Goal: Transaction & Acquisition: Purchase product/service

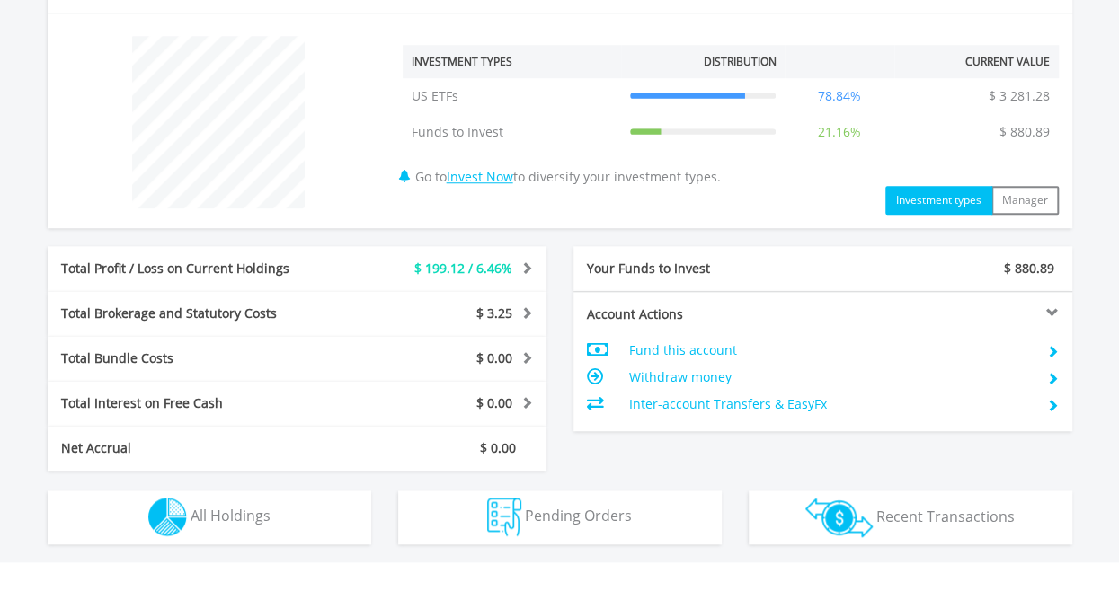
scroll to position [638, 0]
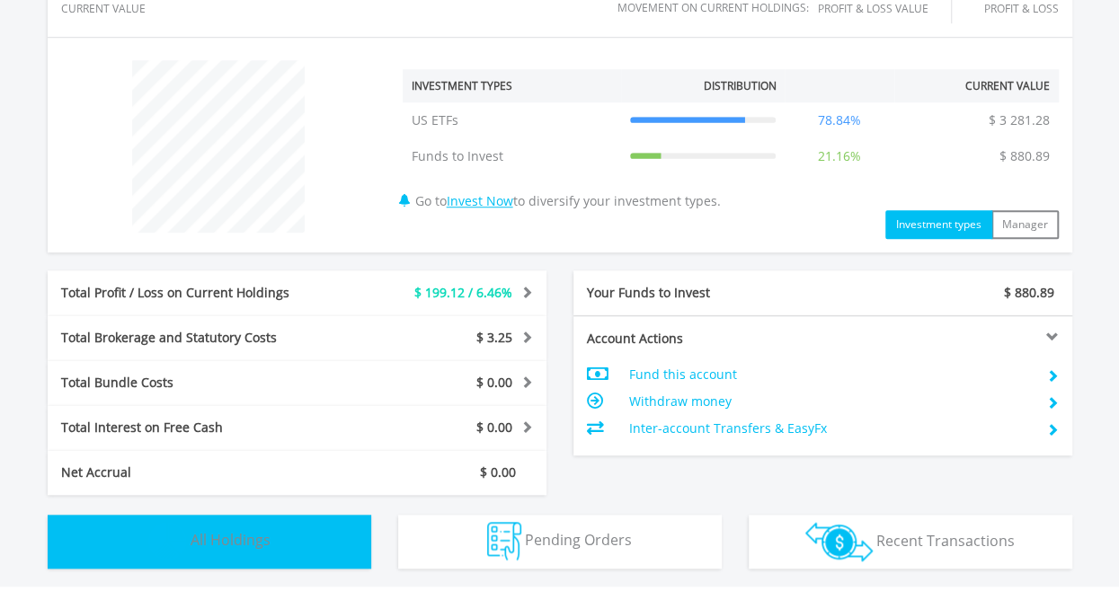
click at [257, 531] on span "All Holdings" at bounding box center [231, 540] width 80 height 20
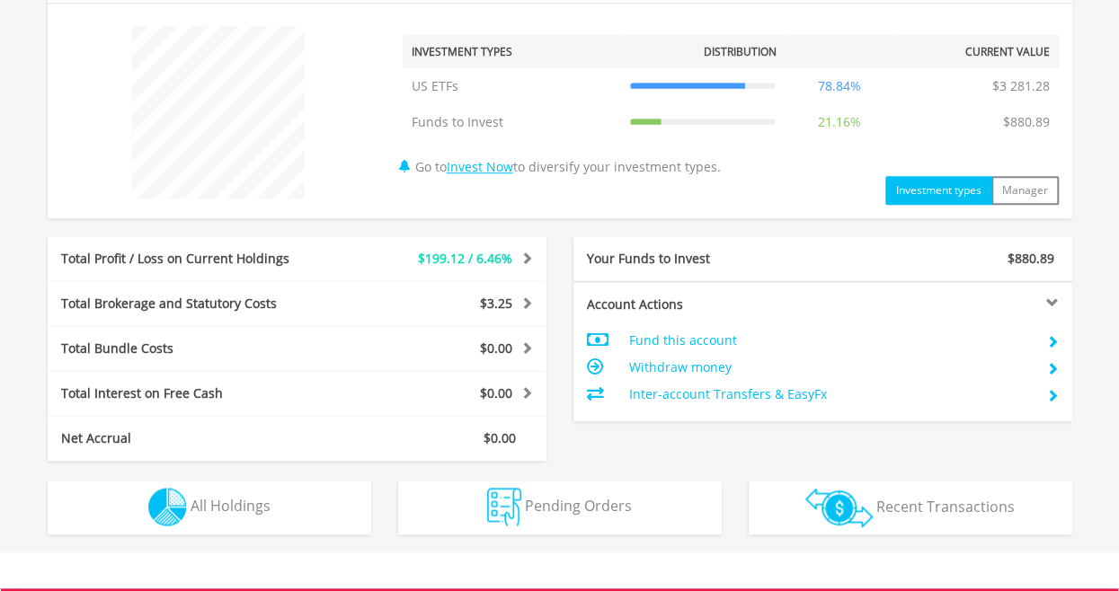
scroll to position [695, 0]
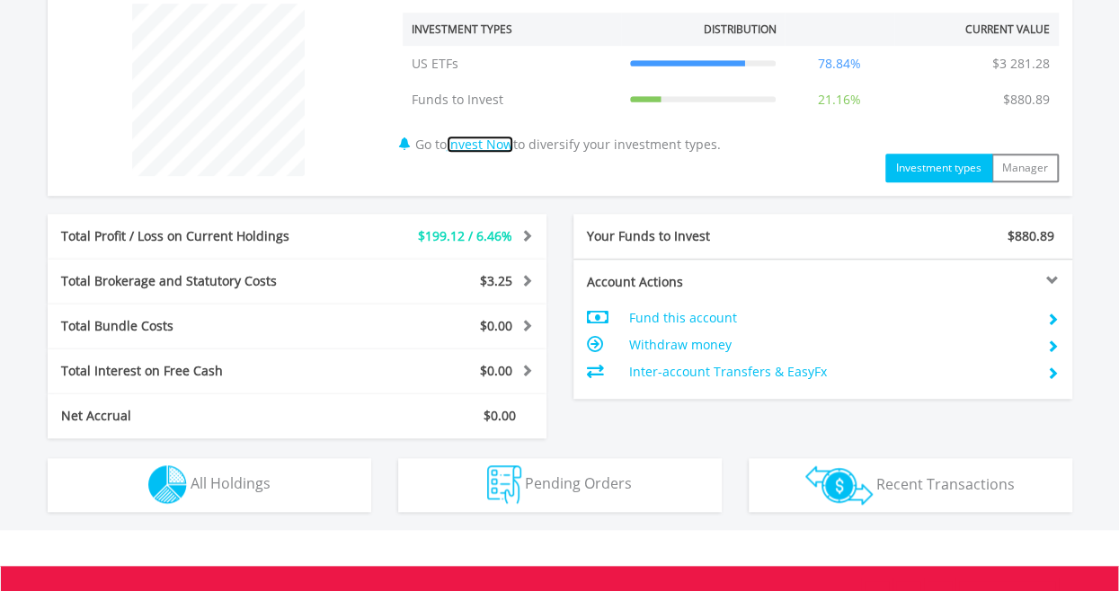
click at [490, 142] on link "Invest Now" at bounding box center [480, 144] width 67 height 17
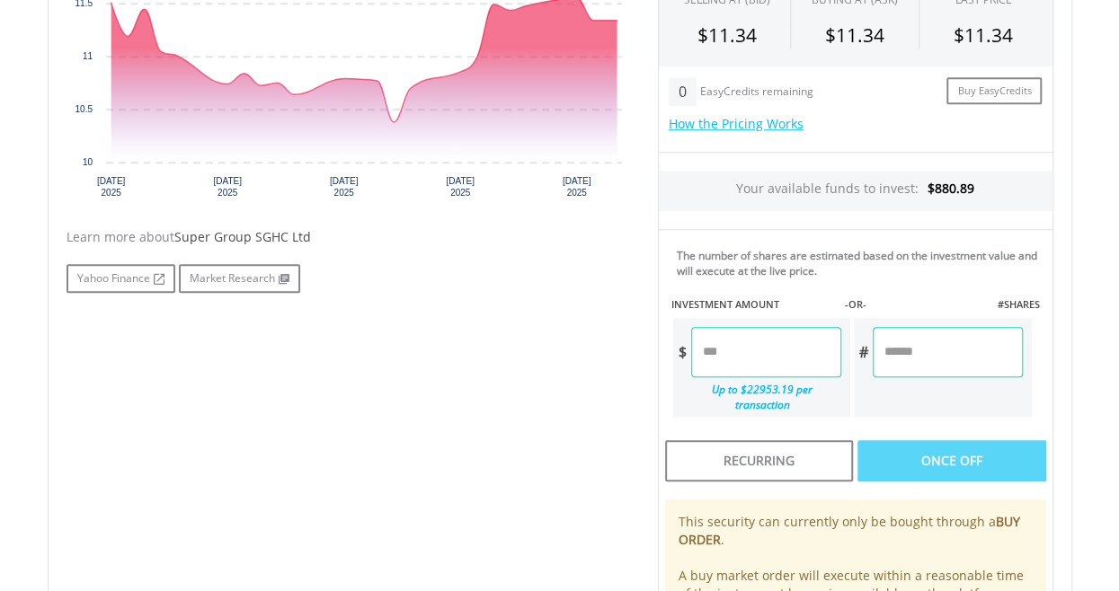
scroll to position [701, 0]
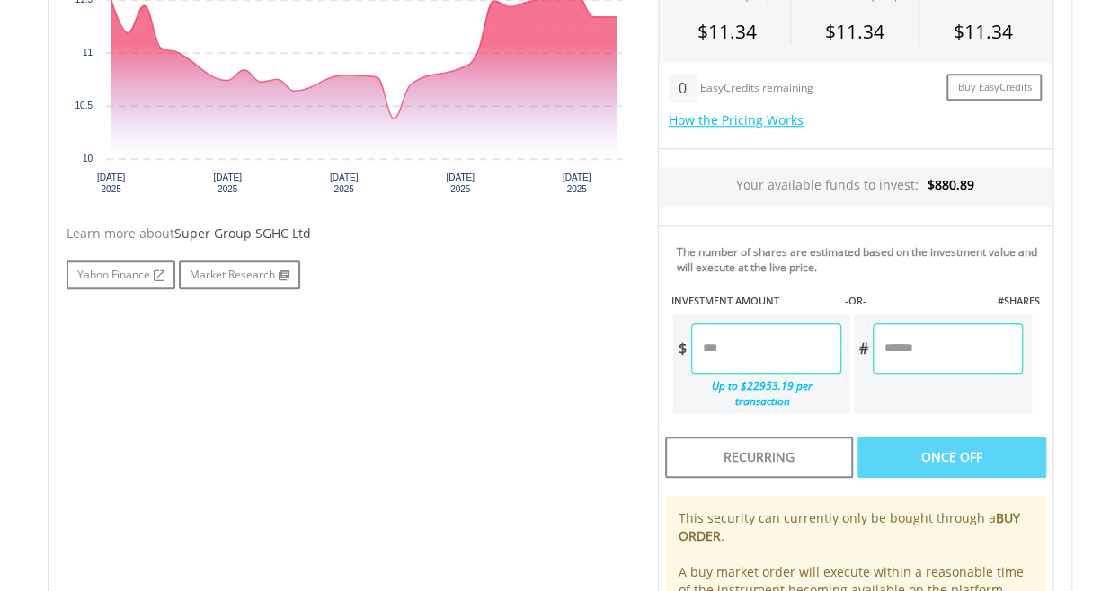
click at [919, 357] on input "number" at bounding box center [947, 349] width 149 height 50
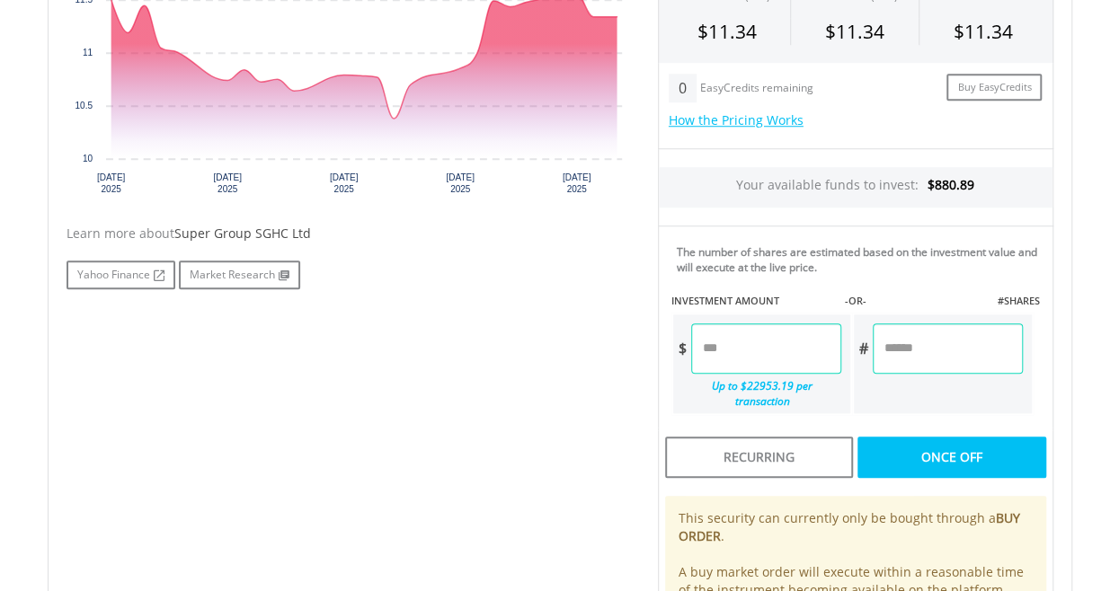
type input "*"
click at [874, 298] on div "Last Updated Price: 15-min. Delay* Price Update Cost: 0 Credits Market Closed S…" at bounding box center [855, 285] width 422 height 816
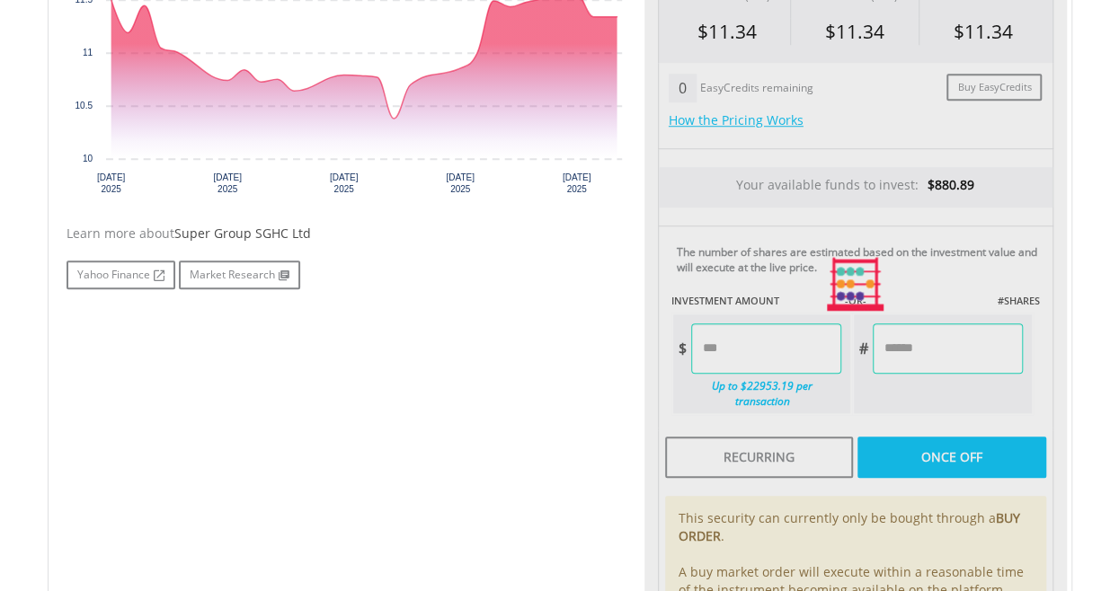
type input "*****"
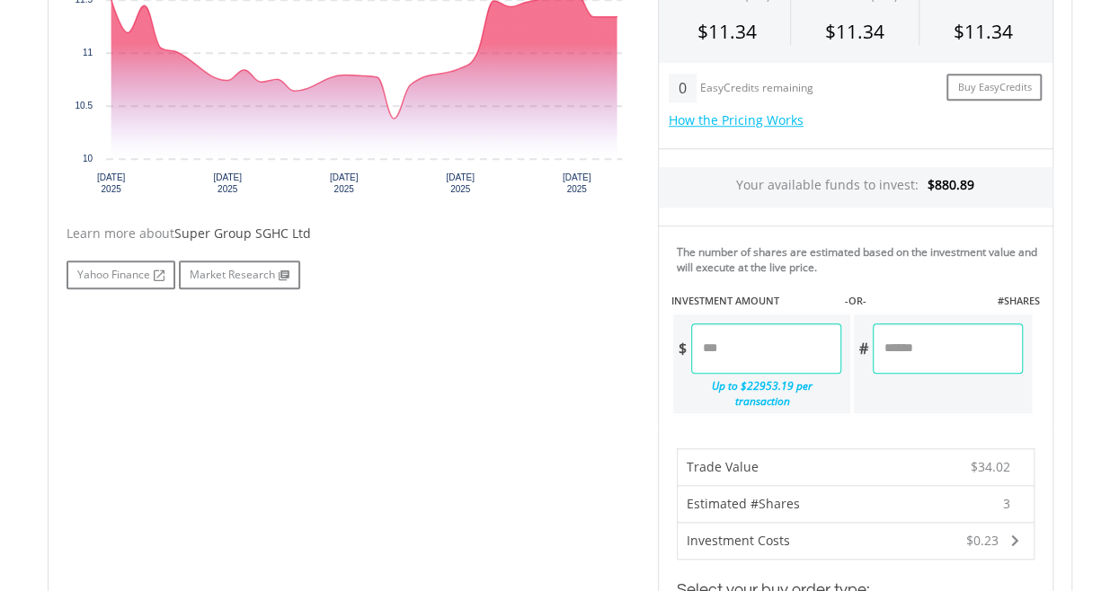
click at [902, 362] on input "*" at bounding box center [947, 349] width 149 height 50
type input "*"
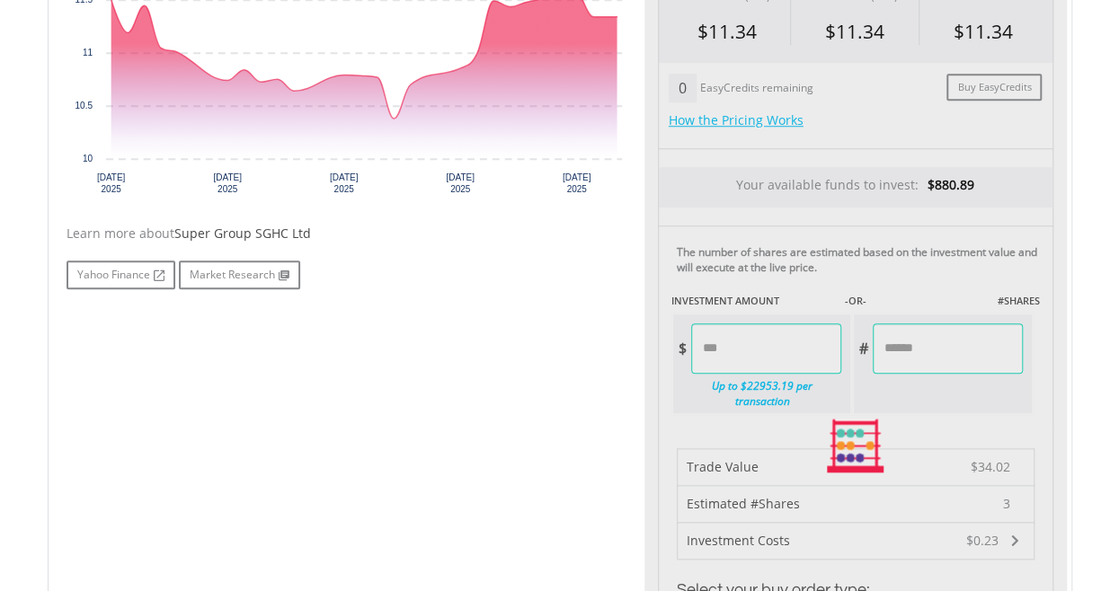
type input "*****"
click at [900, 302] on div "Last Updated Price: 15-min. Delay* Price Update Cost: 0 Credits Market Closed S…" at bounding box center [855, 446] width 422 height 1139
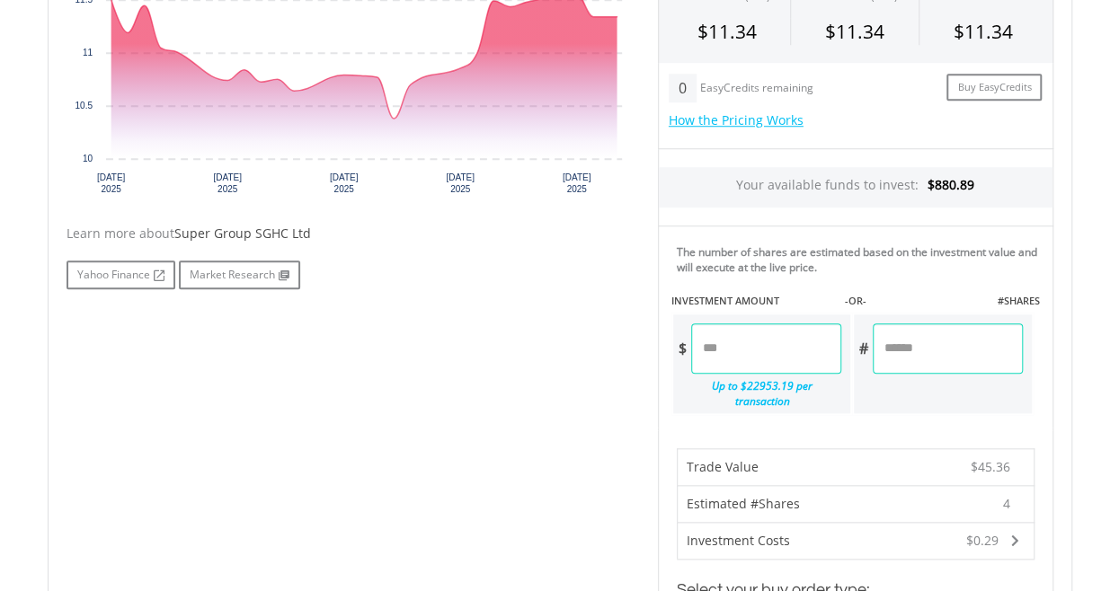
click at [901, 353] on input "*" at bounding box center [947, 349] width 149 height 50
type input "*"
type input "*****"
click at [886, 252] on div "Last Updated Price: 15-min. Delay* Price Update Cost: 0 Credits Market Closed S…" at bounding box center [855, 446] width 422 height 1139
click at [906, 351] on input "*" at bounding box center [947, 349] width 149 height 50
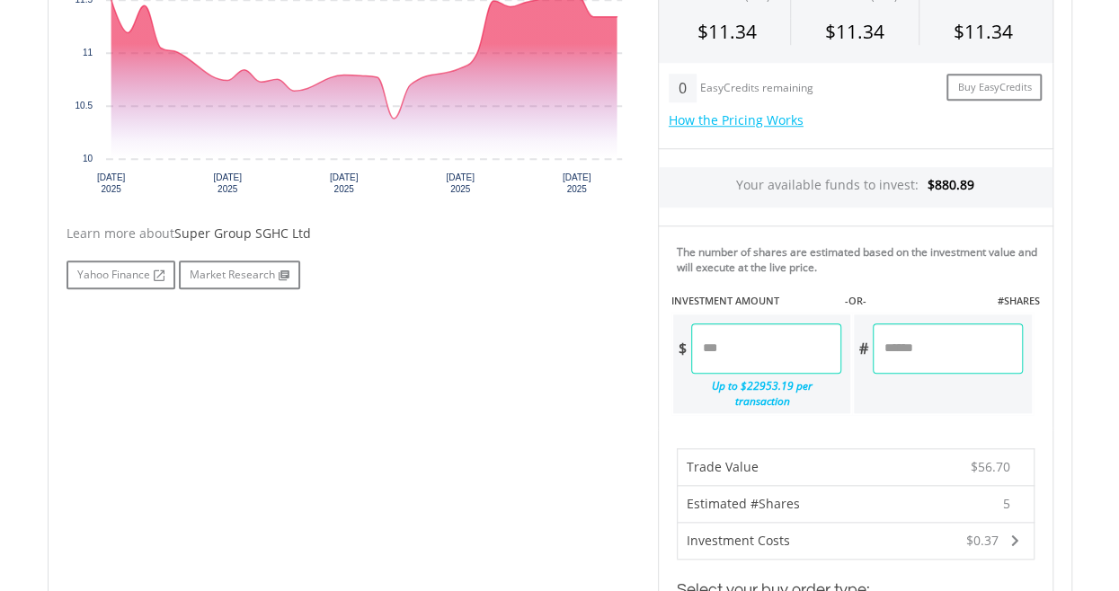
type input "*"
type input "*****"
click at [901, 274] on div "Last Updated Price: 15-min. Delay* Price Update Cost: 0 Credits Market Closed S…" at bounding box center [855, 446] width 422 height 1139
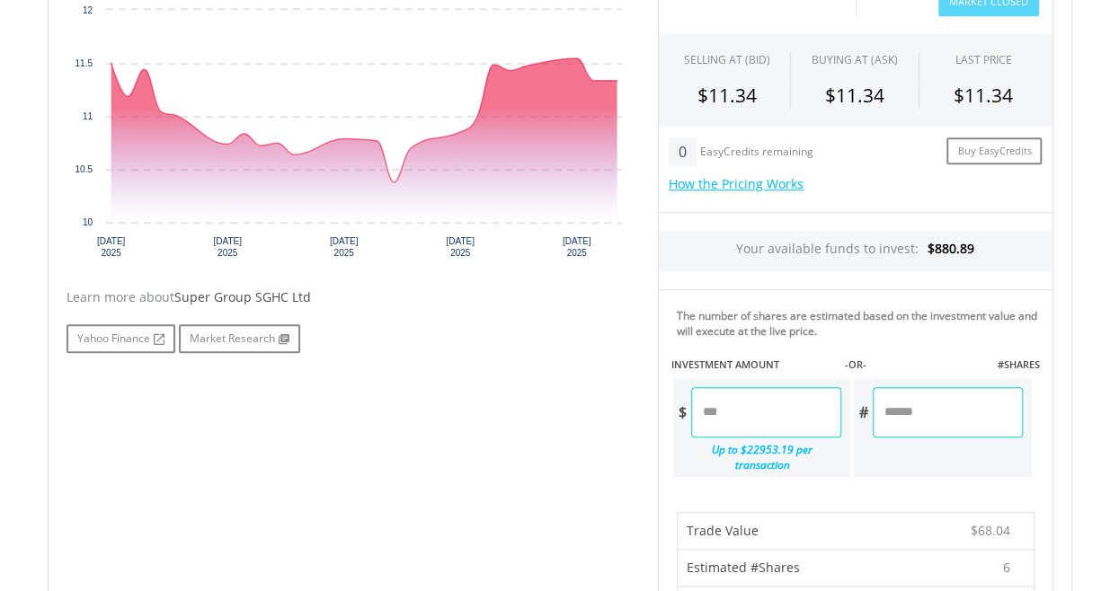
scroll to position [644, 0]
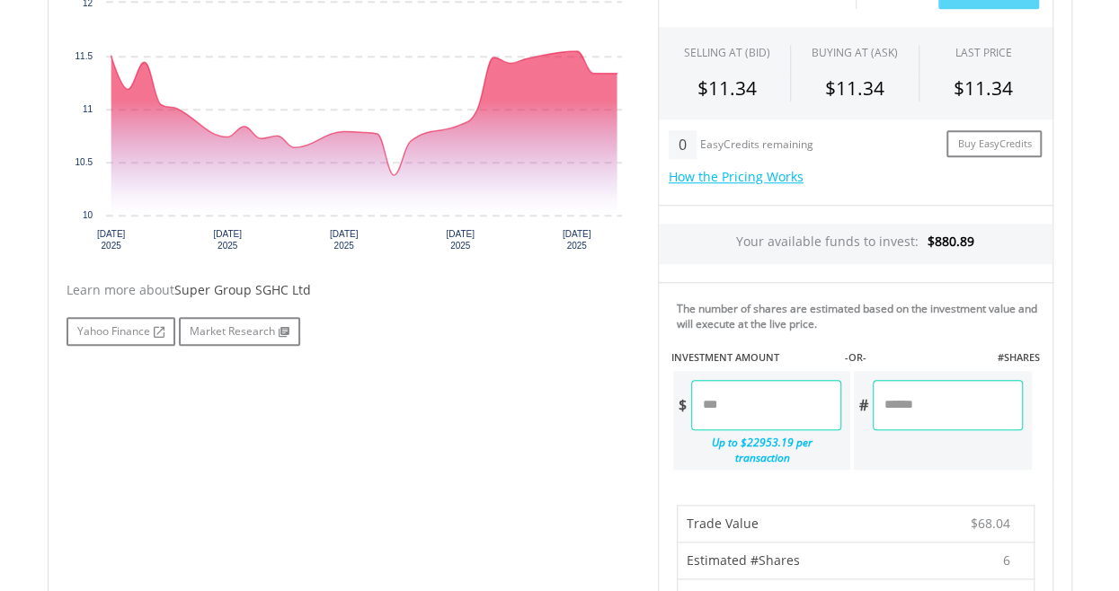
click at [911, 400] on input "*" at bounding box center [947, 405] width 149 height 50
type input "*"
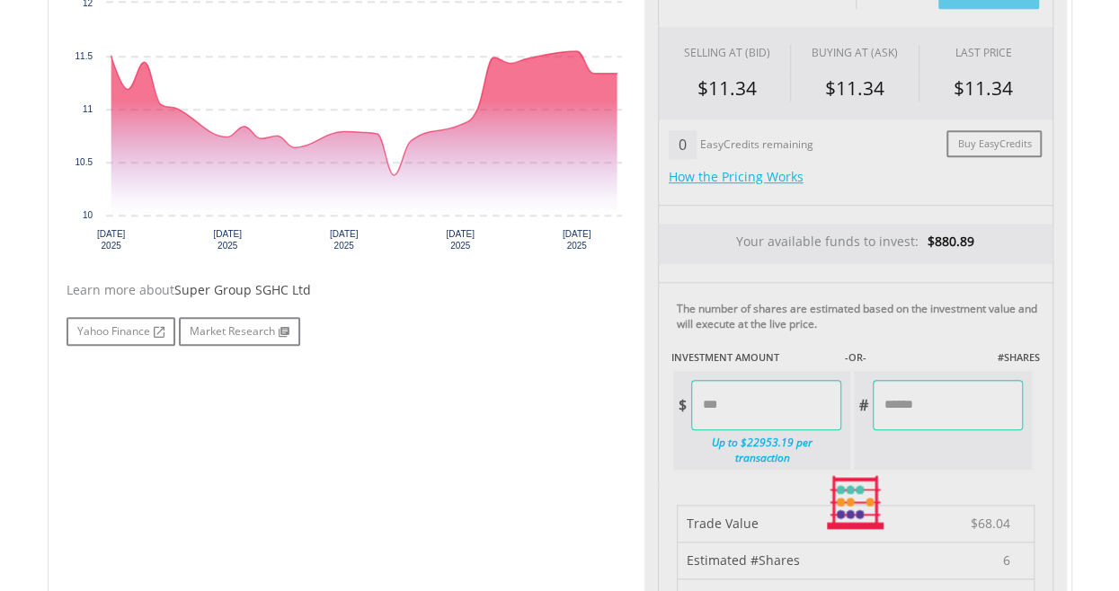
type input "*****"
click at [911, 347] on div "Last Updated Price: 15-min. Delay* Price Update Cost: 0 Credits Market Closed S…" at bounding box center [855, 502] width 422 height 1139
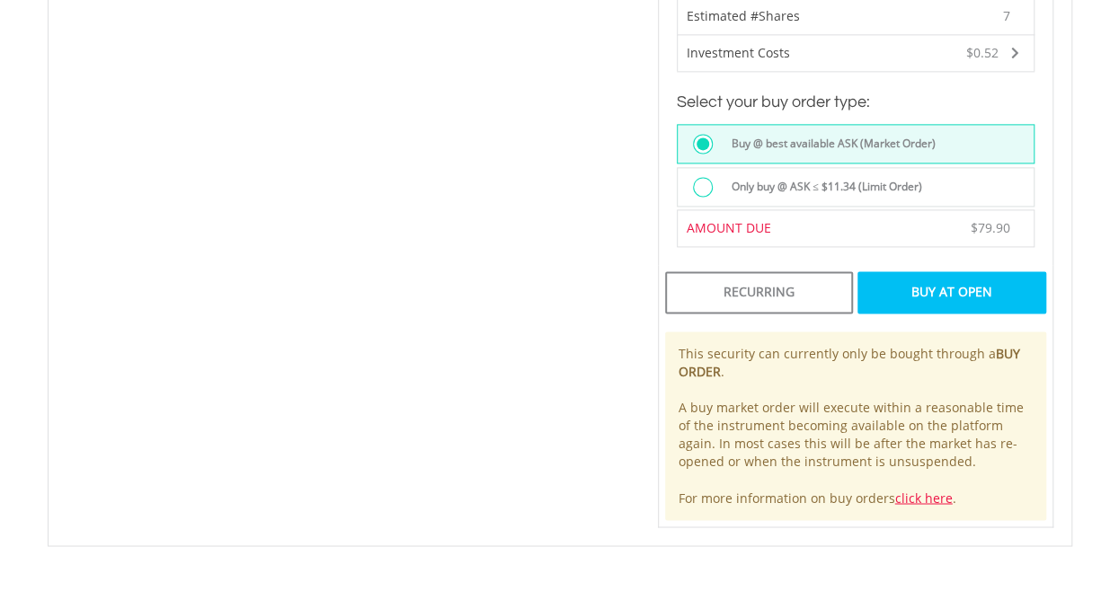
scroll to position [1192, 0]
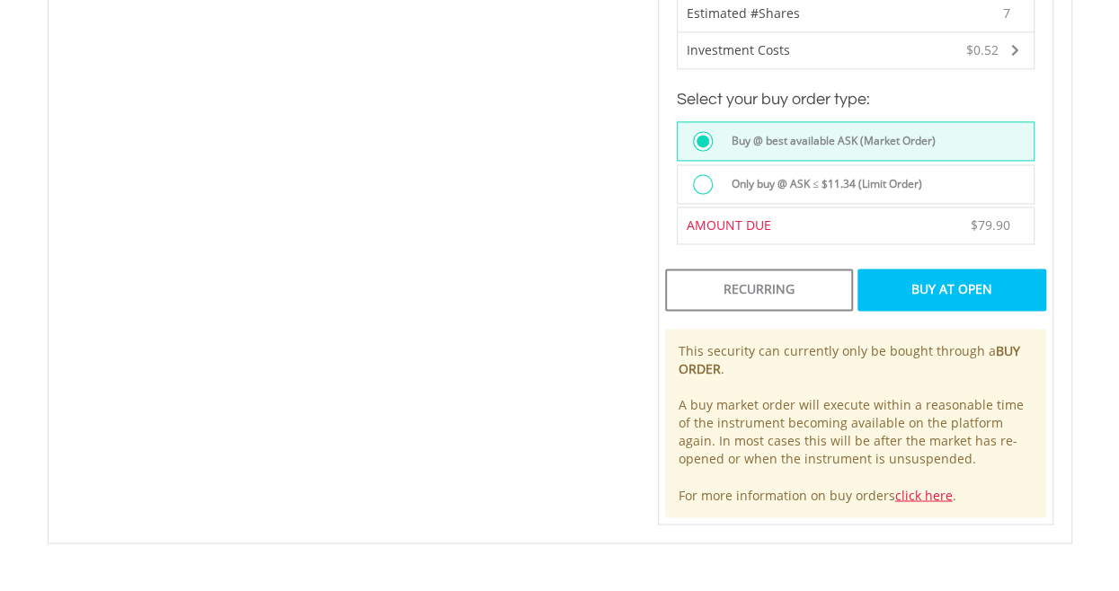
click at [931, 269] on div "Buy At Open" at bounding box center [951, 289] width 188 height 41
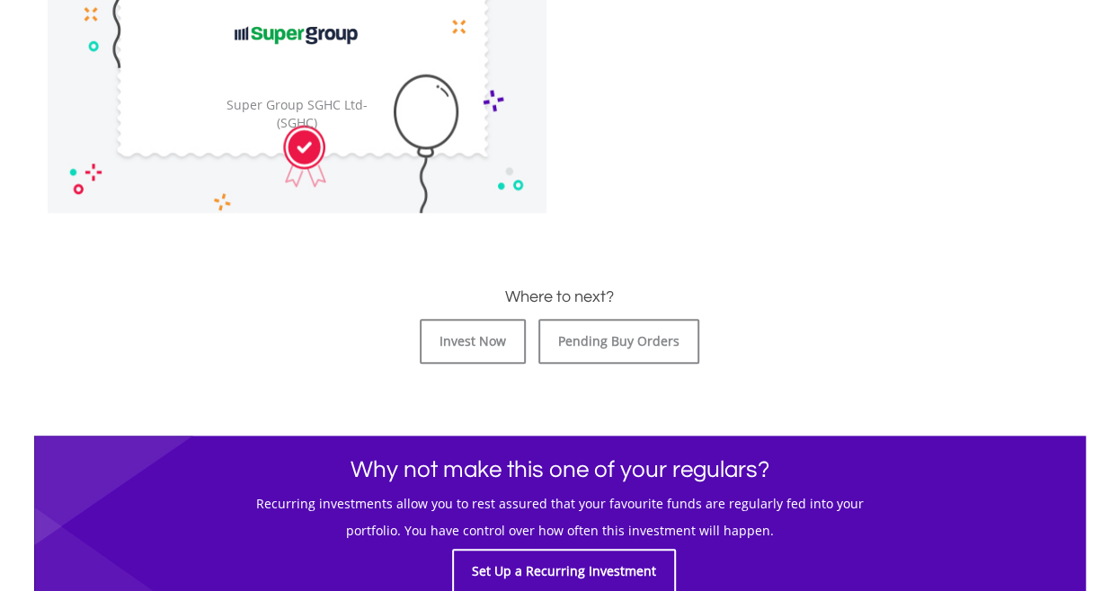
scroll to position [662, 0]
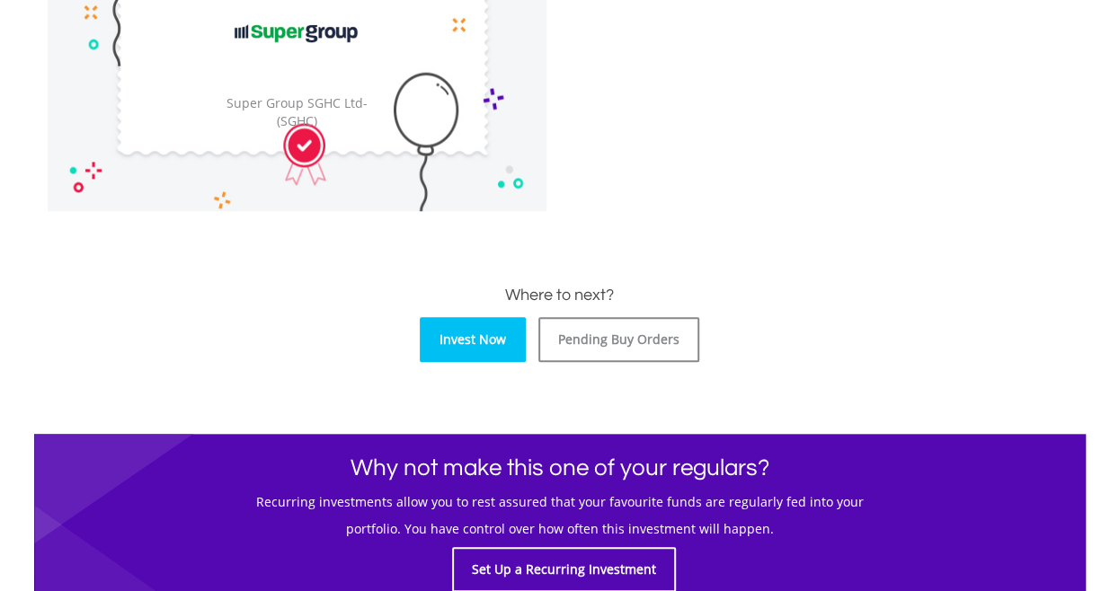
click at [455, 334] on link "Invest Now" at bounding box center [473, 339] width 106 height 45
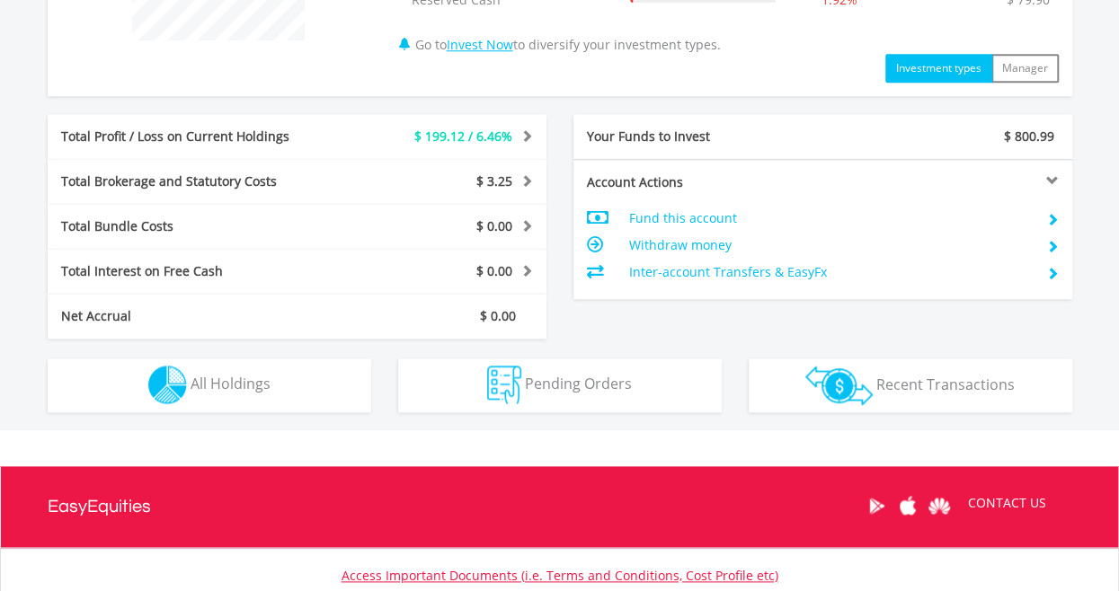
scroll to position [832, 0]
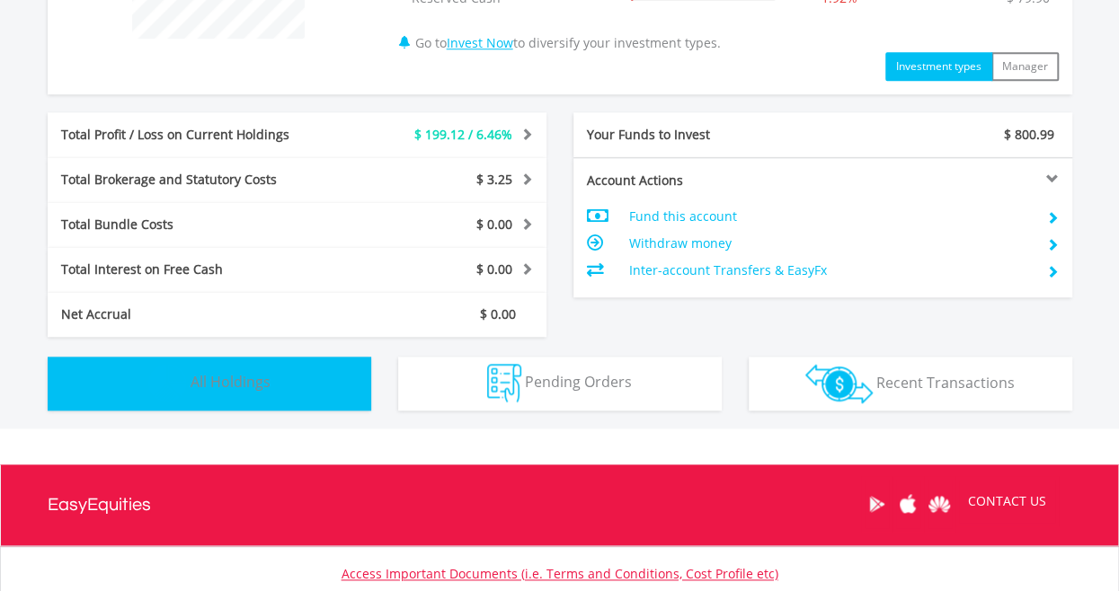
click at [288, 387] on button "Holdings All Holdings" at bounding box center [210, 384] width 324 height 54
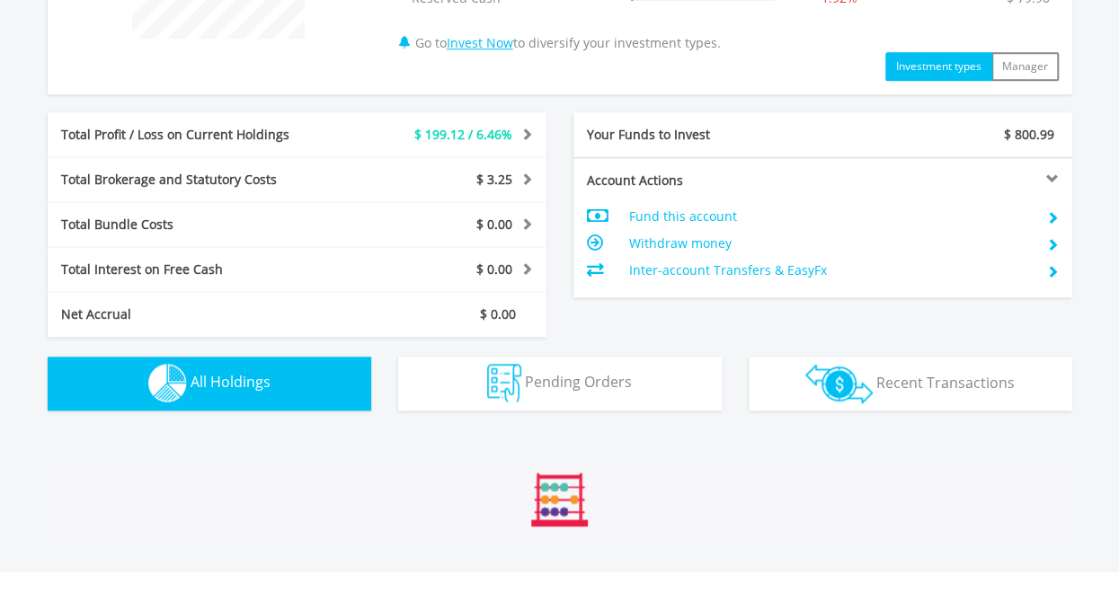
scroll to position [1296, 0]
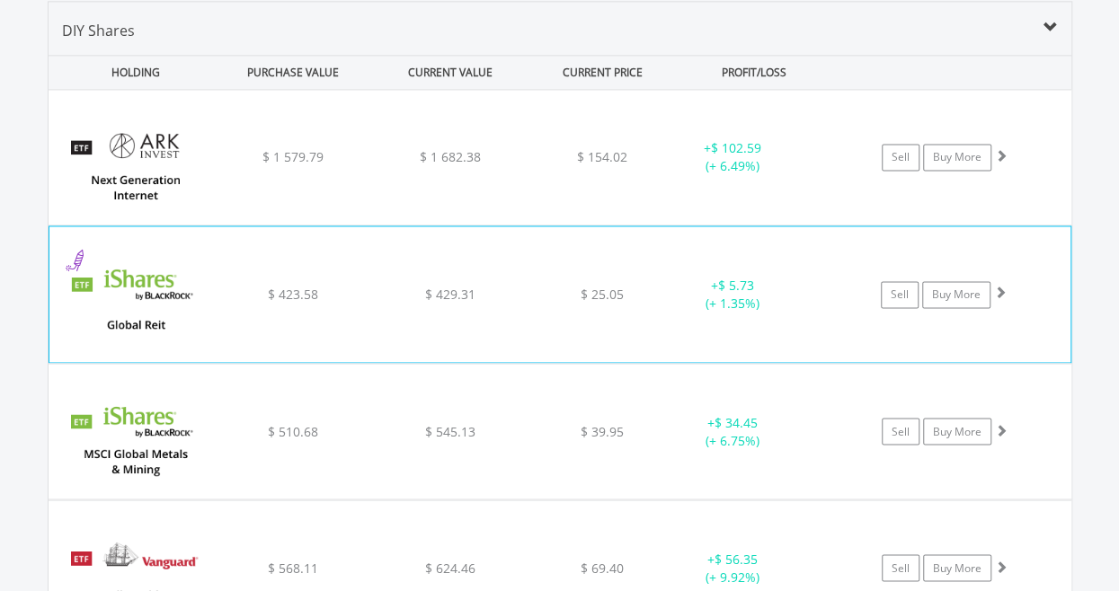
click at [946, 225] on div "﻿ Ishares Global Reit ETF $ 423.58 $ 429.31 $ 25.05 + $ 5.73 (+ 1.35%) Sell Buy…" at bounding box center [560, 157] width 1023 height 135
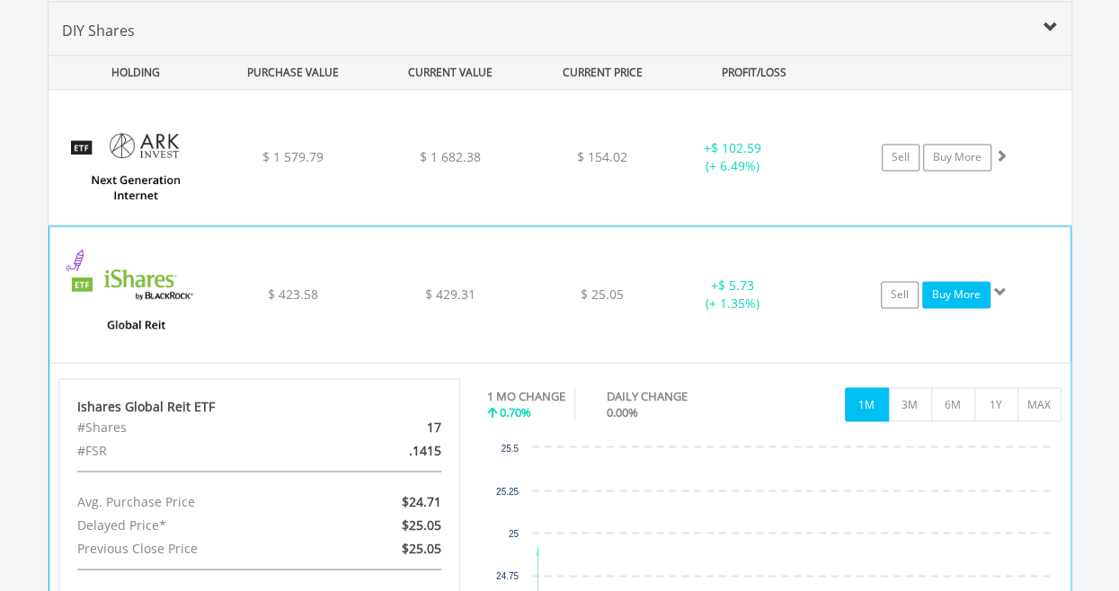
click at [946, 281] on link "Buy More" at bounding box center [956, 294] width 68 height 27
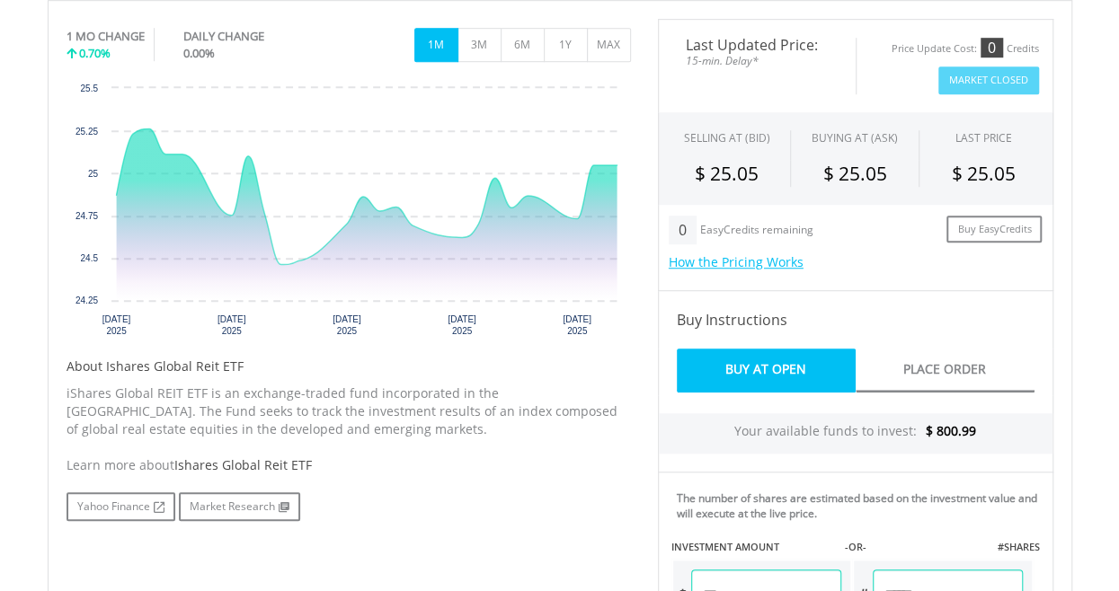
scroll to position [679, 0]
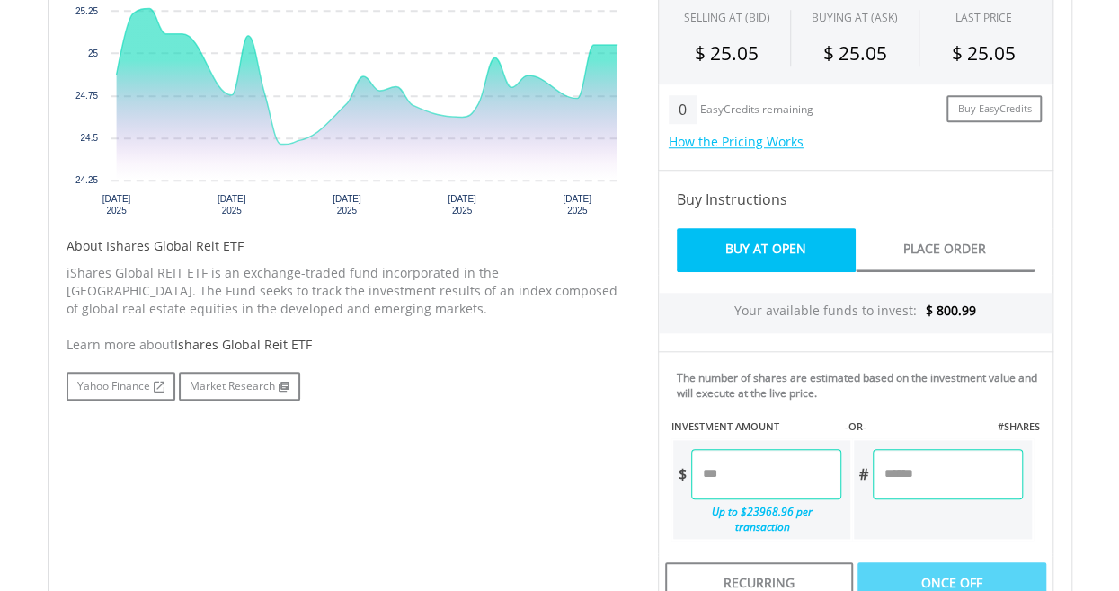
click at [933, 464] on input "number" at bounding box center [947, 474] width 149 height 50
type input "*"
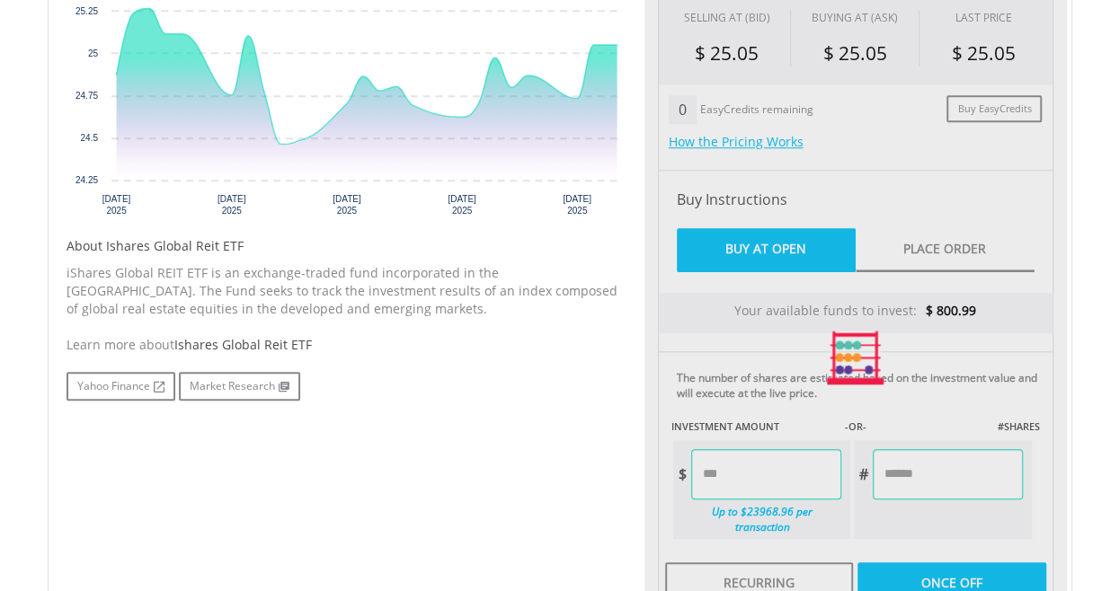
type input "*****"
click at [933, 414] on div "Last Updated Price: 15-min. Delay* Price Update Cost: 0 Credits Market Closed S…" at bounding box center [855, 357] width 422 height 919
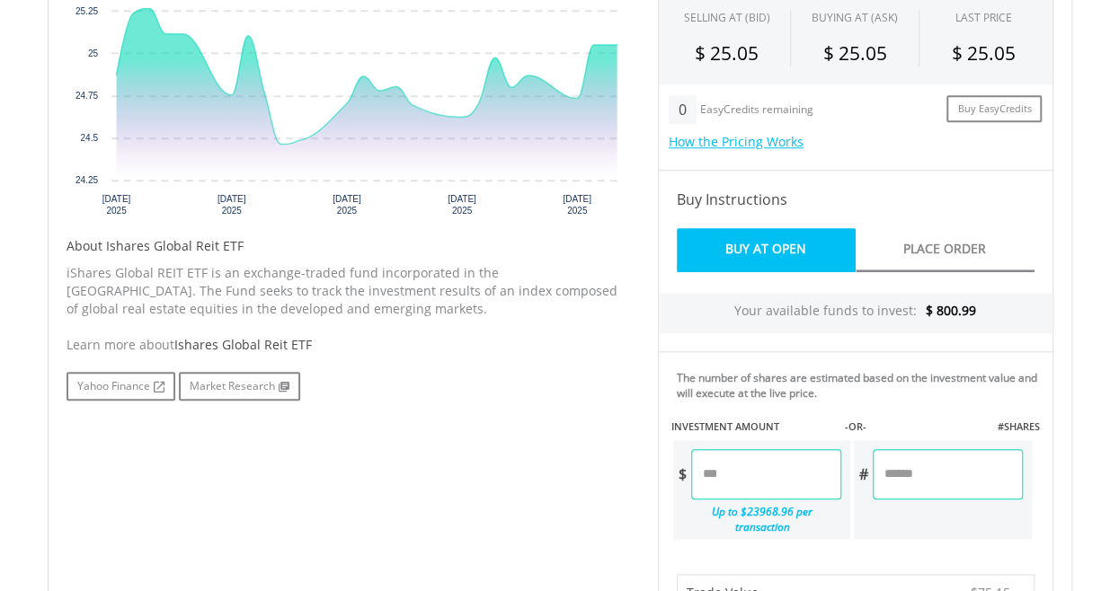
click at [927, 472] on input "*" at bounding box center [947, 474] width 149 height 50
type input "*"
type input "******"
click at [916, 405] on div "Last Updated Price: 15-min. Delay* Price Update Cost: 0 Credits Market Closed S…" at bounding box center [855, 519] width 422 height 1243
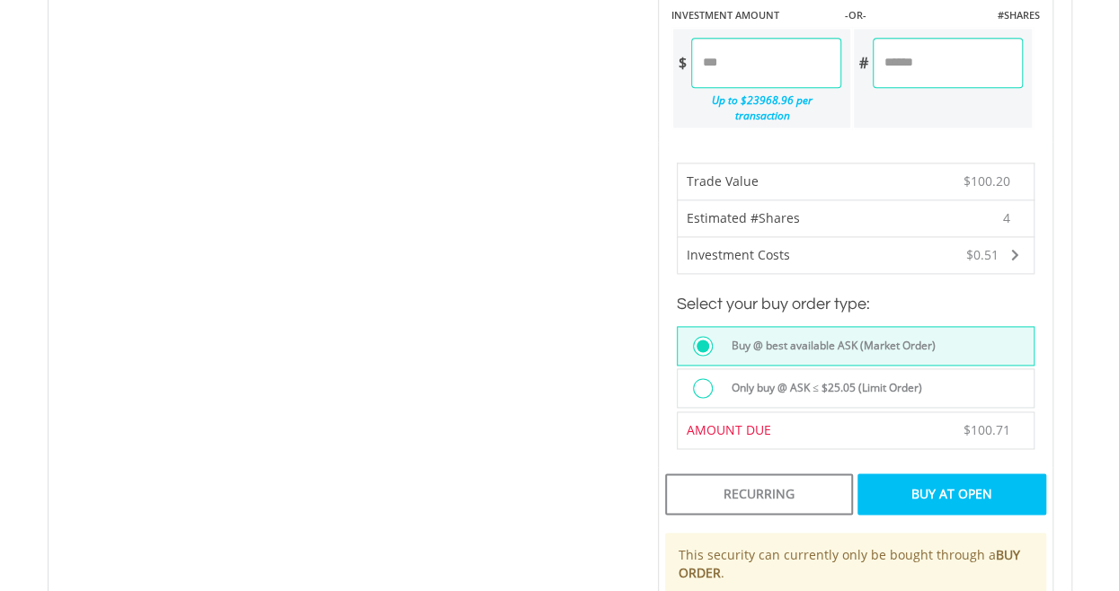
scroll to position [1142, 0]
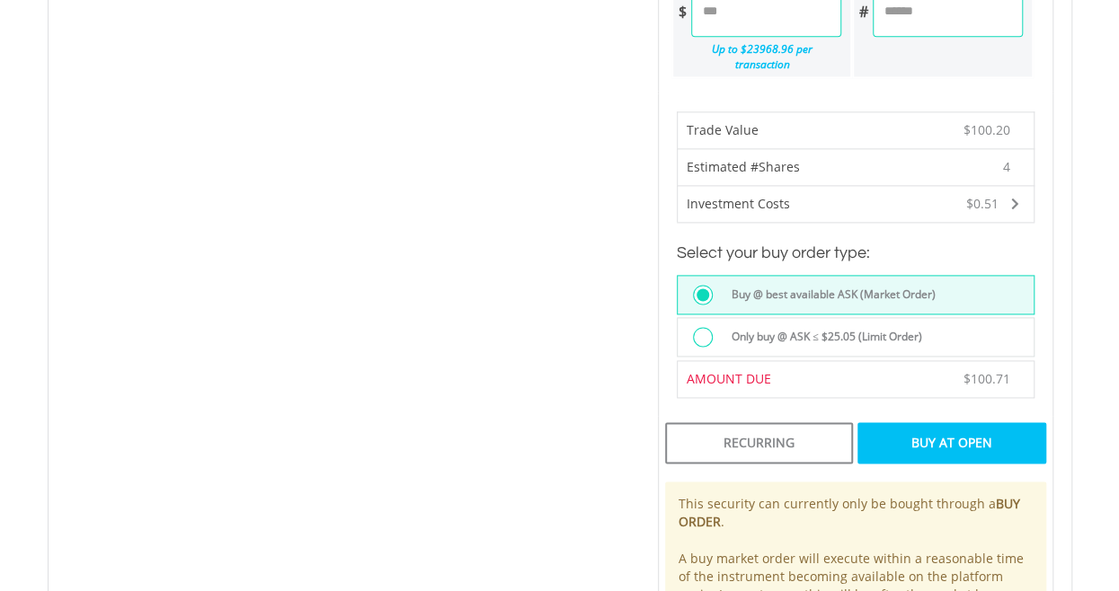
click at [994, 422] on div "Buy At Open" at bounding box center [951, 442] width 188 height 41
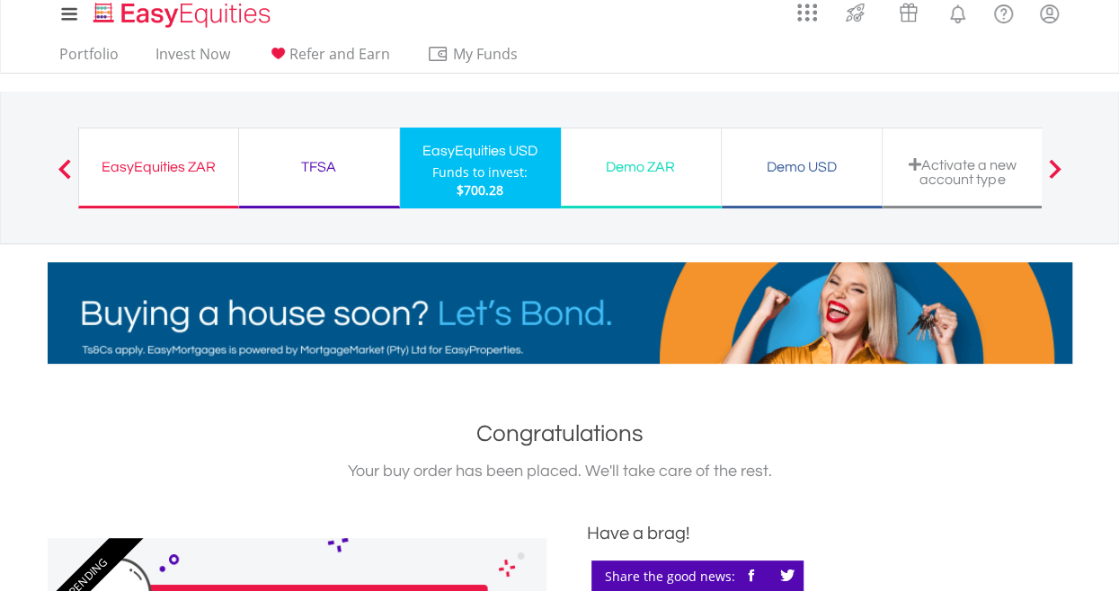
scroll to position [1, 0]
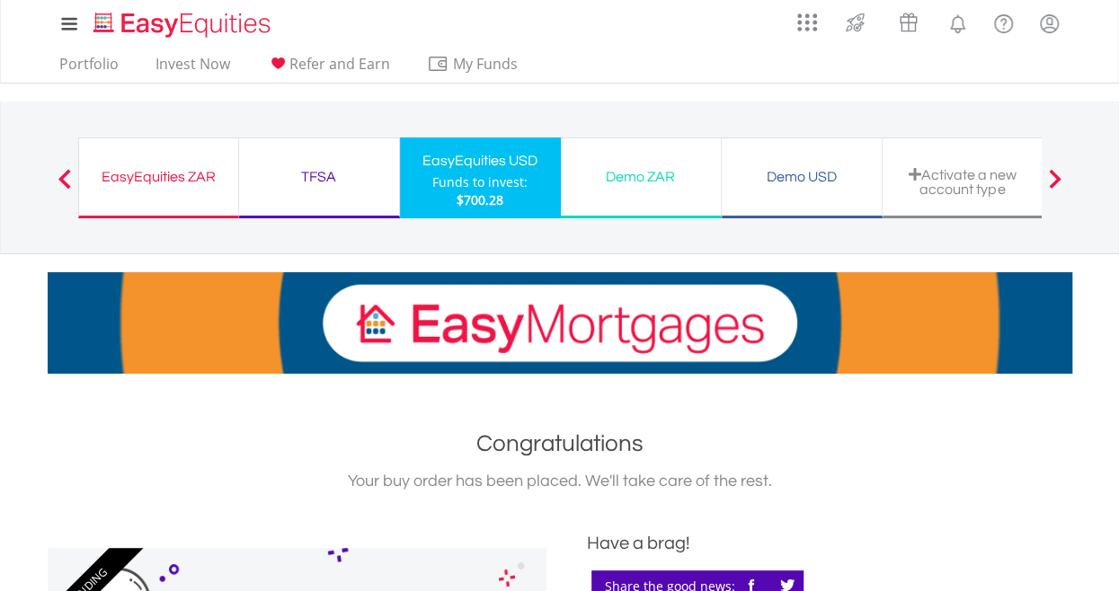
click at [464, 190] on div "Funds to invest:" at bounding box center [479, 182] width 95 height 18
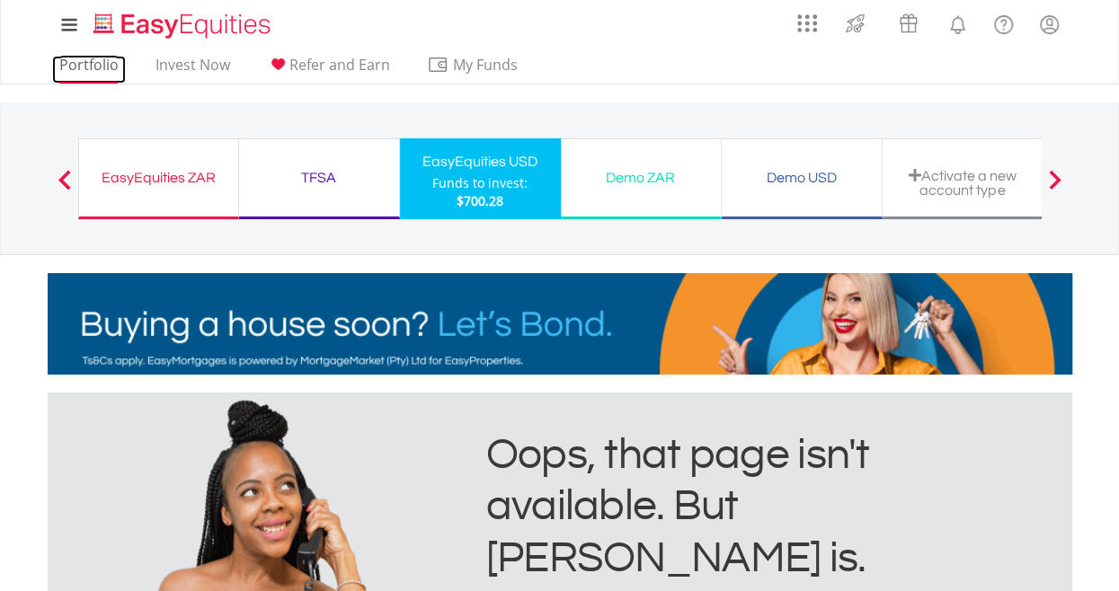
click at [99, 62] on link "Portfolio" at bounding box center [89, 70] width 74 height 28
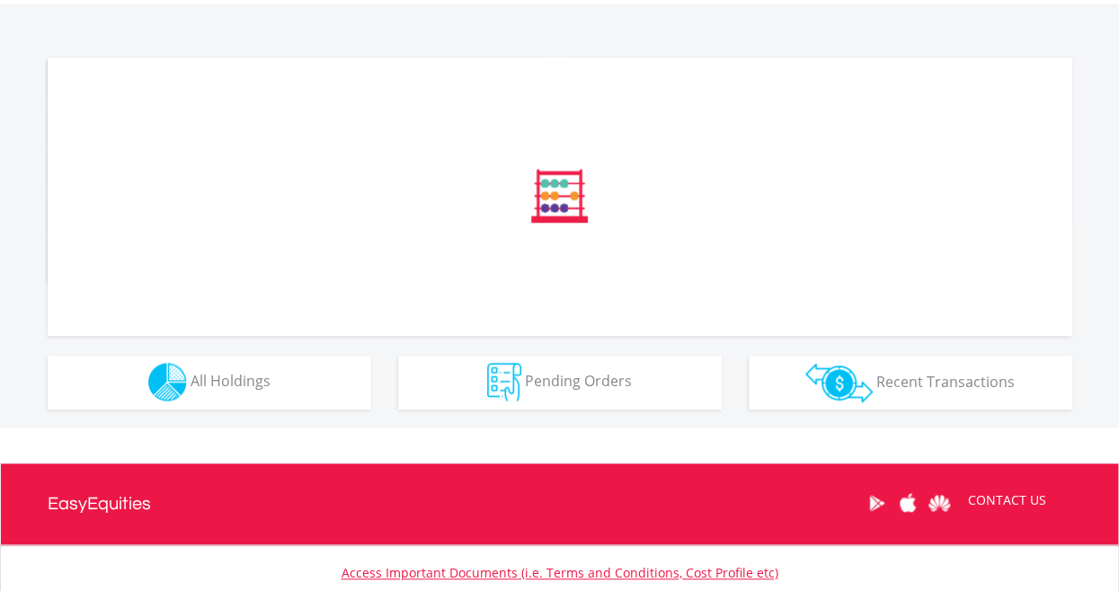
scroll to position [683, 0]
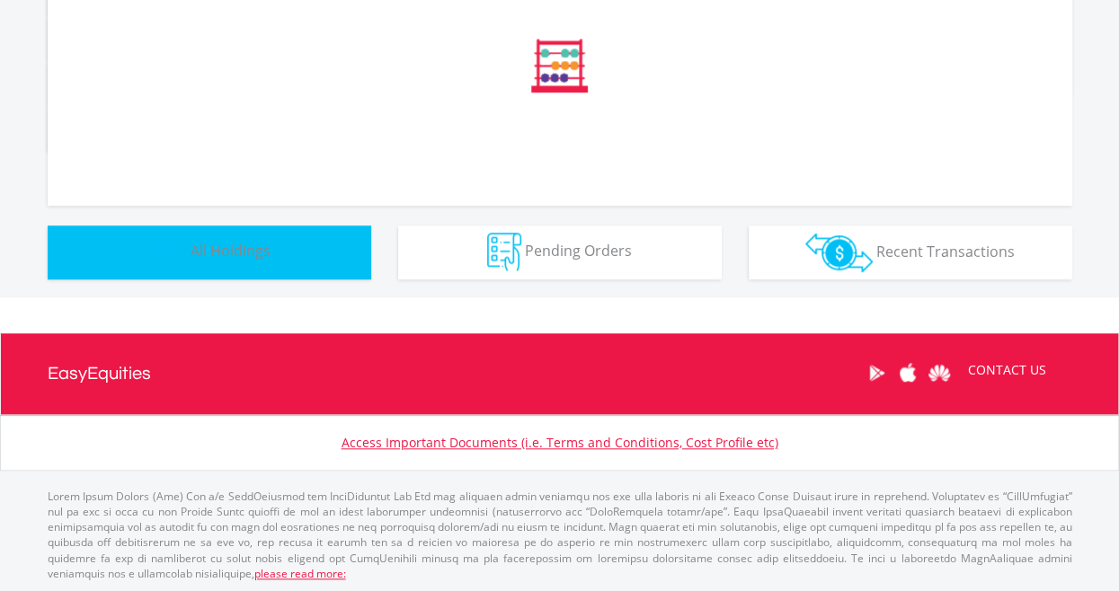
click at [200, 247] on span "All Holdings" at bounding box center [231, 251] width 80 height 20
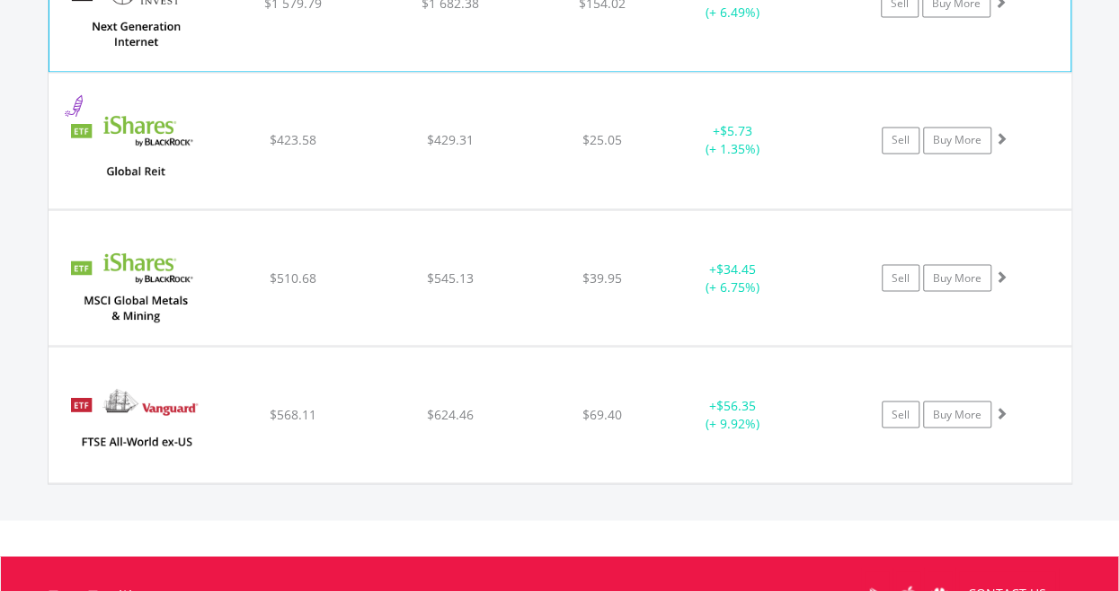
scroll to position [1488, 0]
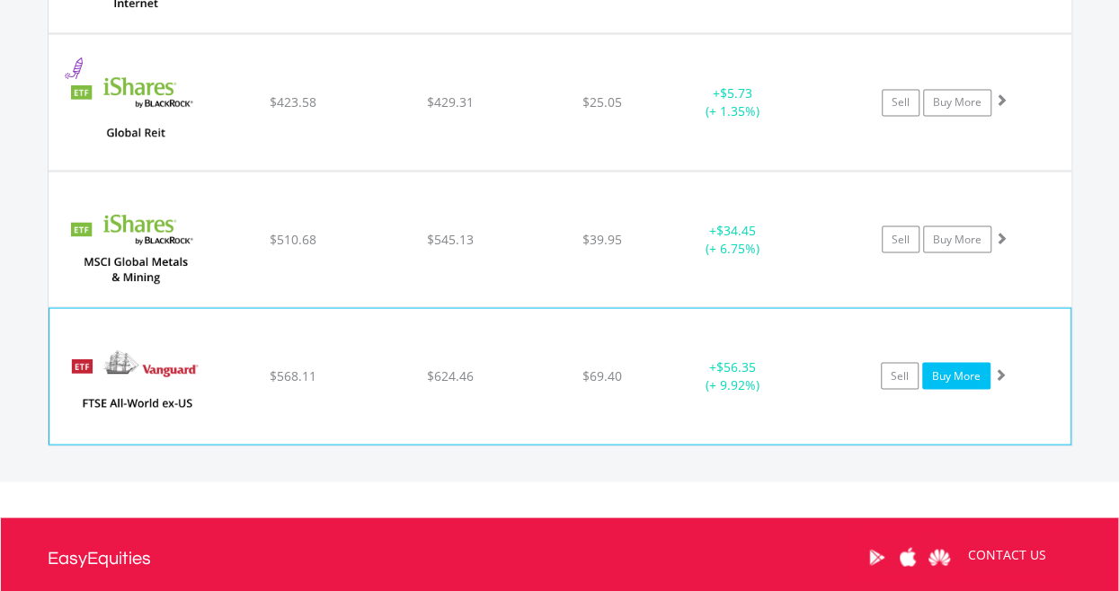
click at [935, 369] on link "Buy More" at bounding box center [956, 375] width 68 height 27
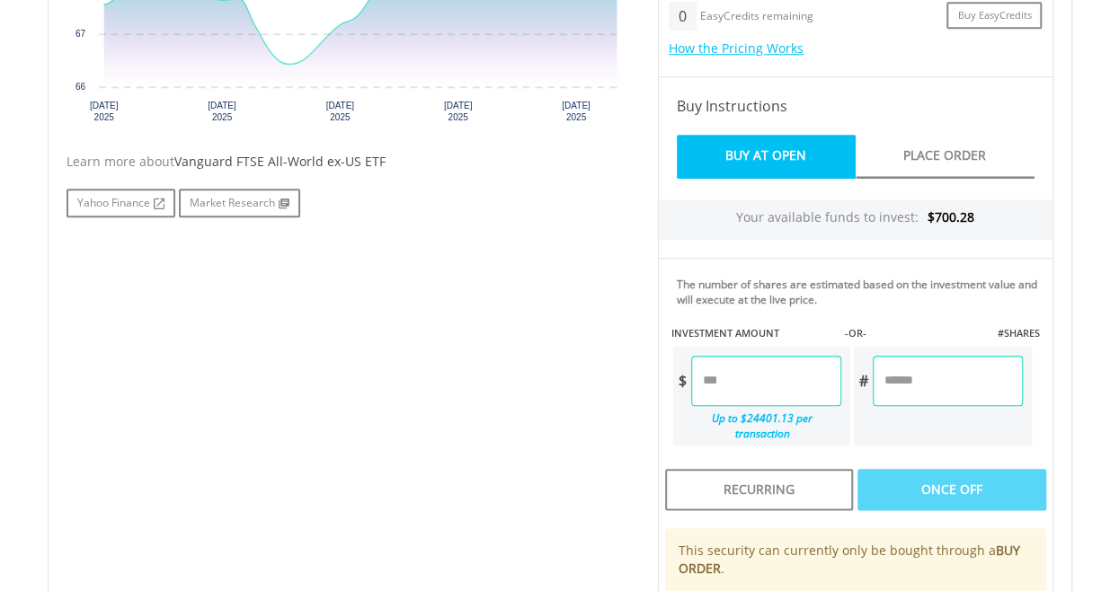
scroll to position [899, 0]
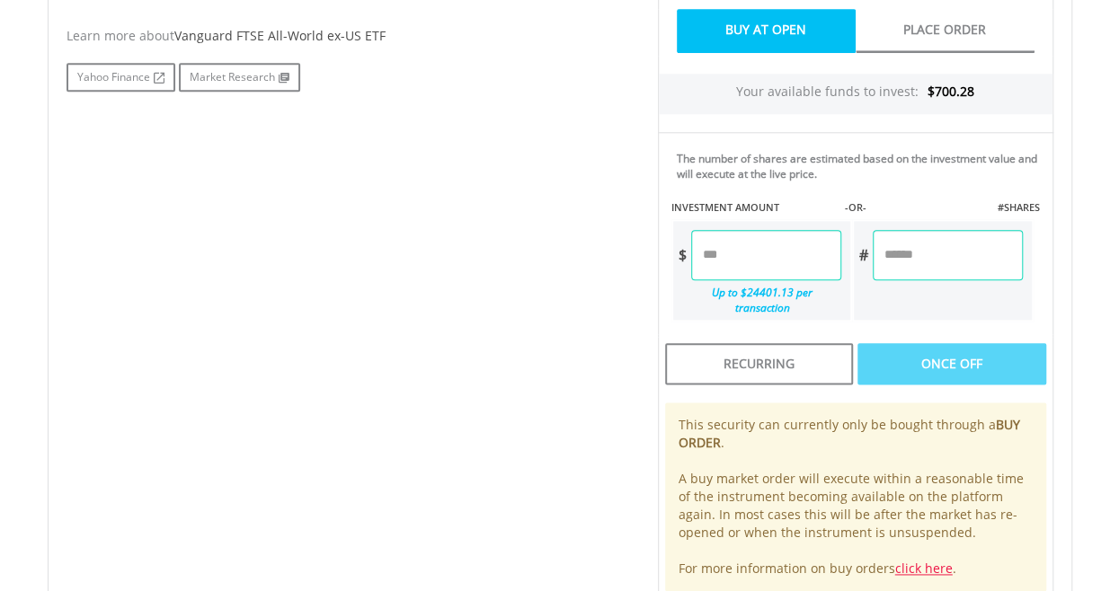
click at [908, 263] on input "number" at bounding box center [947, 255] width 149 height 50
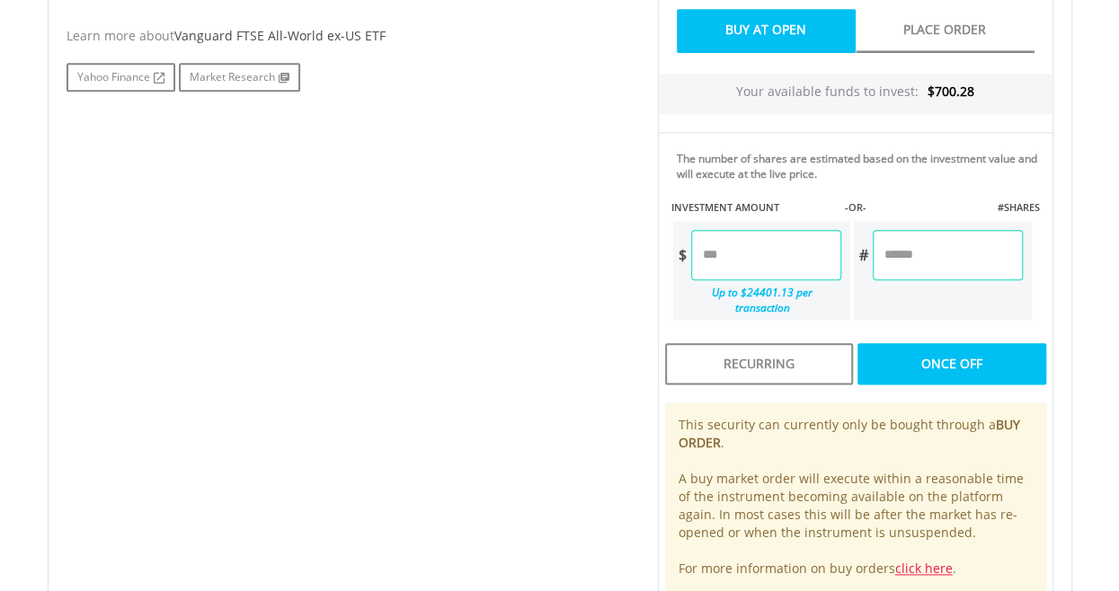
type input "*"
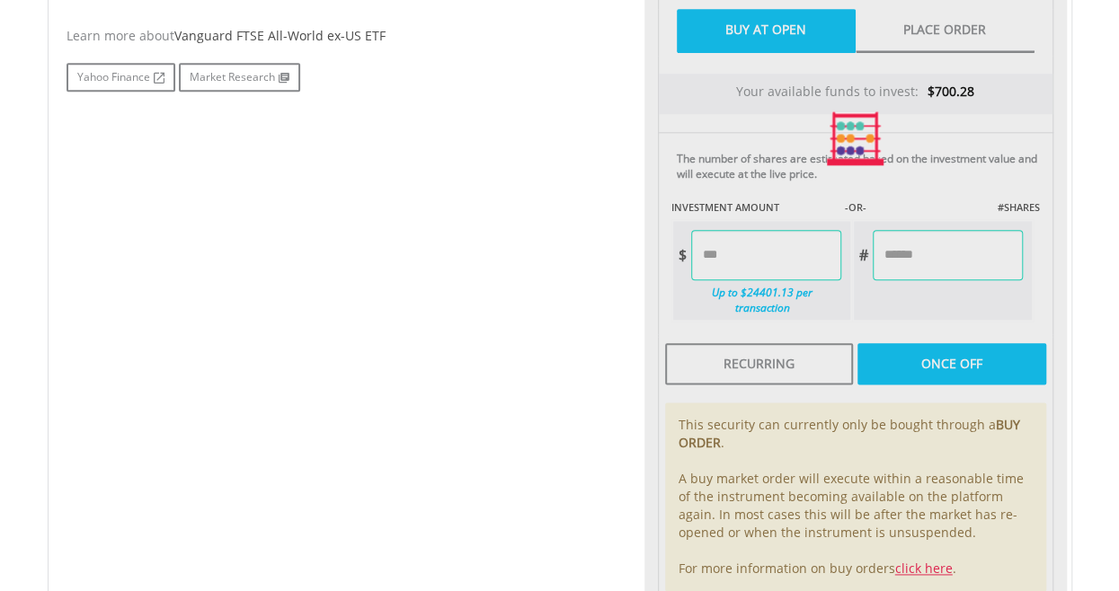
type input "******"
click at [897, 204] on div "Last Updated Price: 15-min. Delay* Price Update Cost: 0 Credits Market Closed S…" at bounding box center [855, 138] width 422 height 919
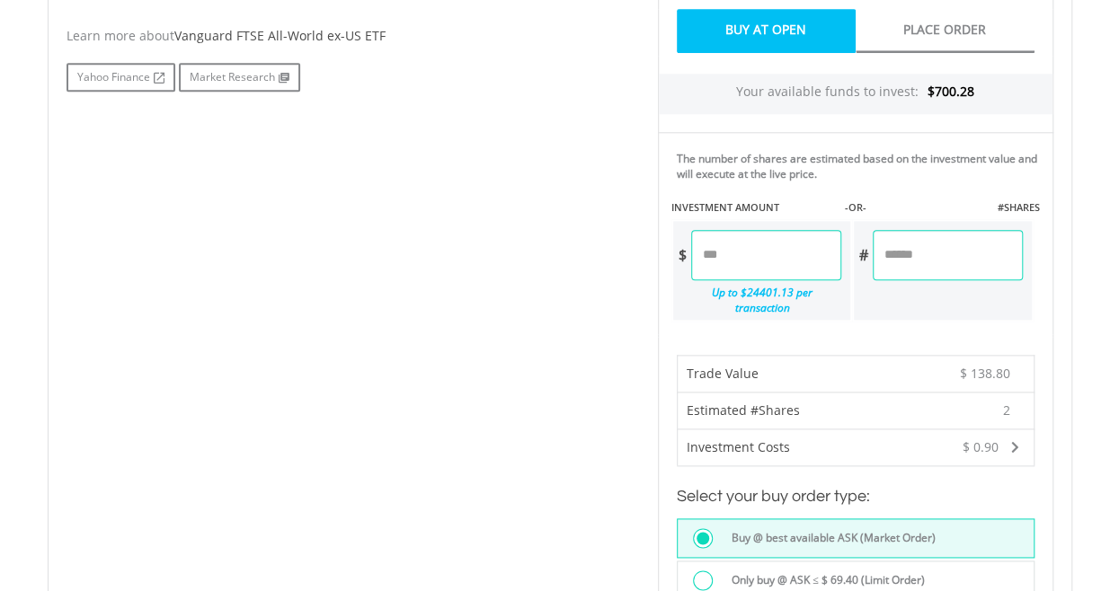
click at [910, 258] on input "*" at bounding box center [947, 255] width 149 height 50
type input "*"
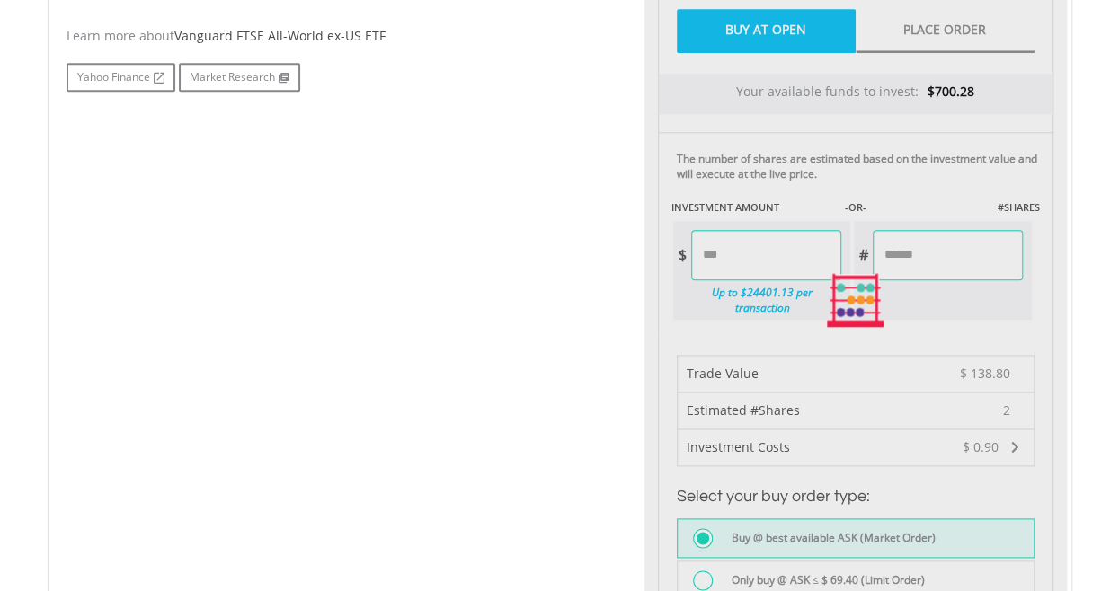
type input "******"
click at [893, 196] on div "Last Updated Price: 15-min. Delay* Price Update Cost: 0 Credits Market Closed S…" at bounding box center [855, 300] width 422 height 1243
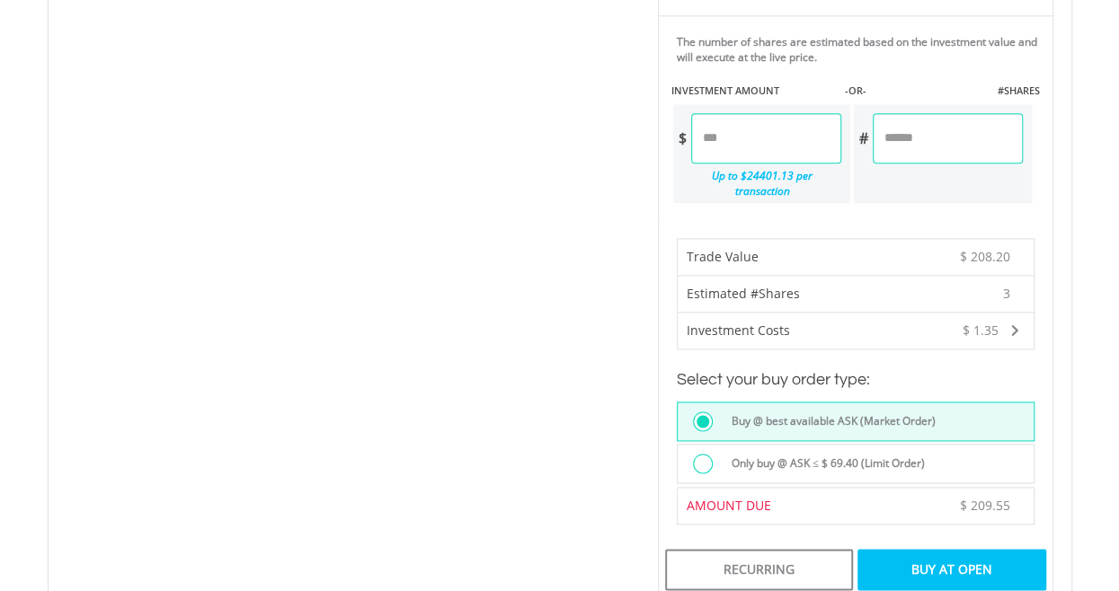
scroll to position [1079, 0]
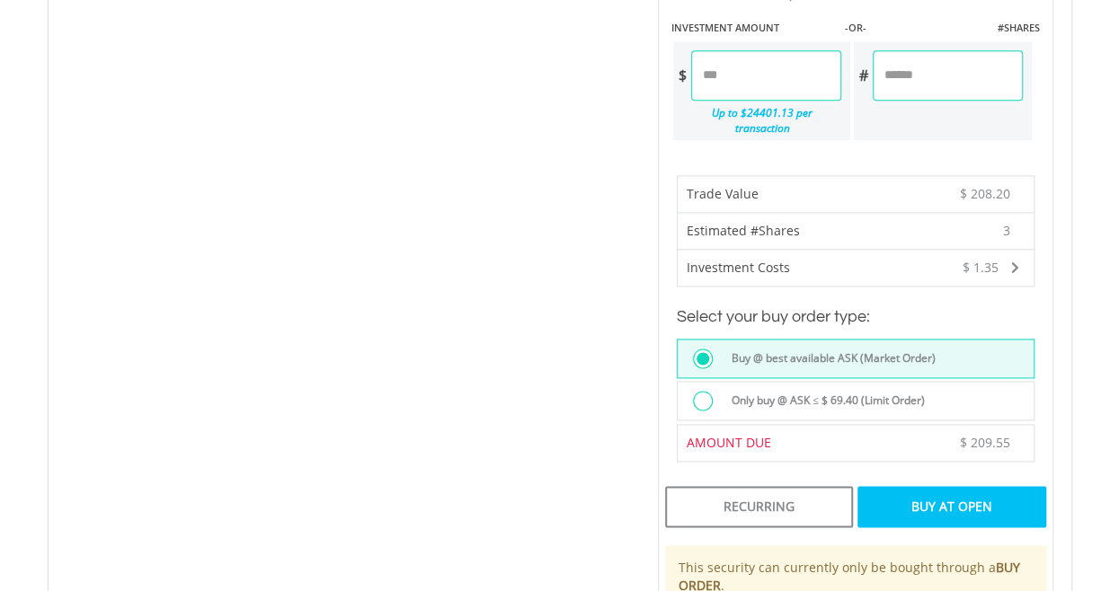
click at [919, 499] on div "Buy At Open" at bounding box center [951, 506] width 188 height 41
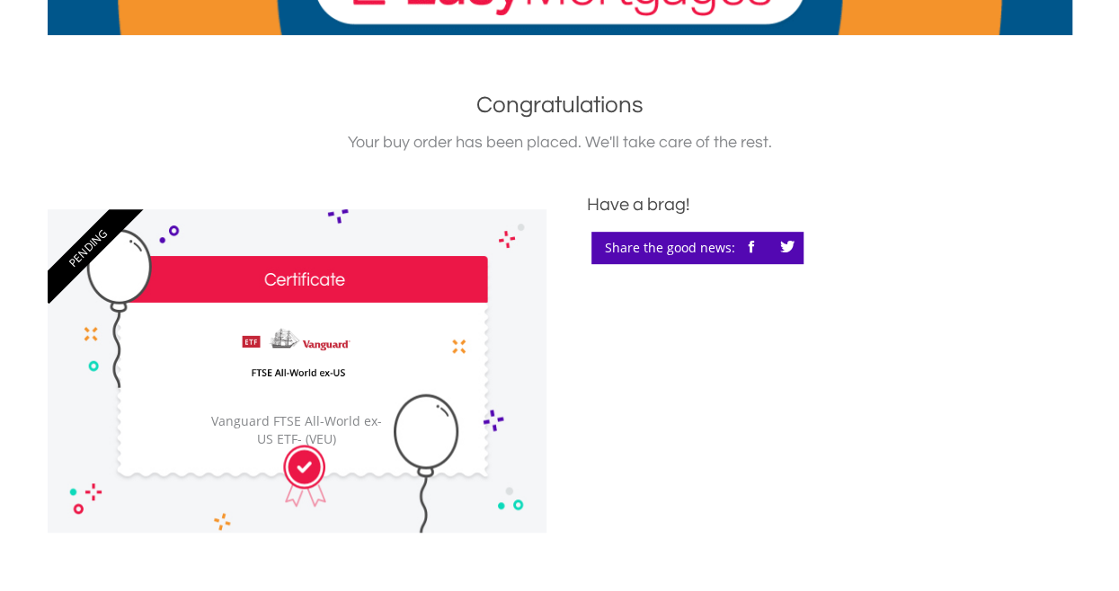
scroll to position [90, 0]
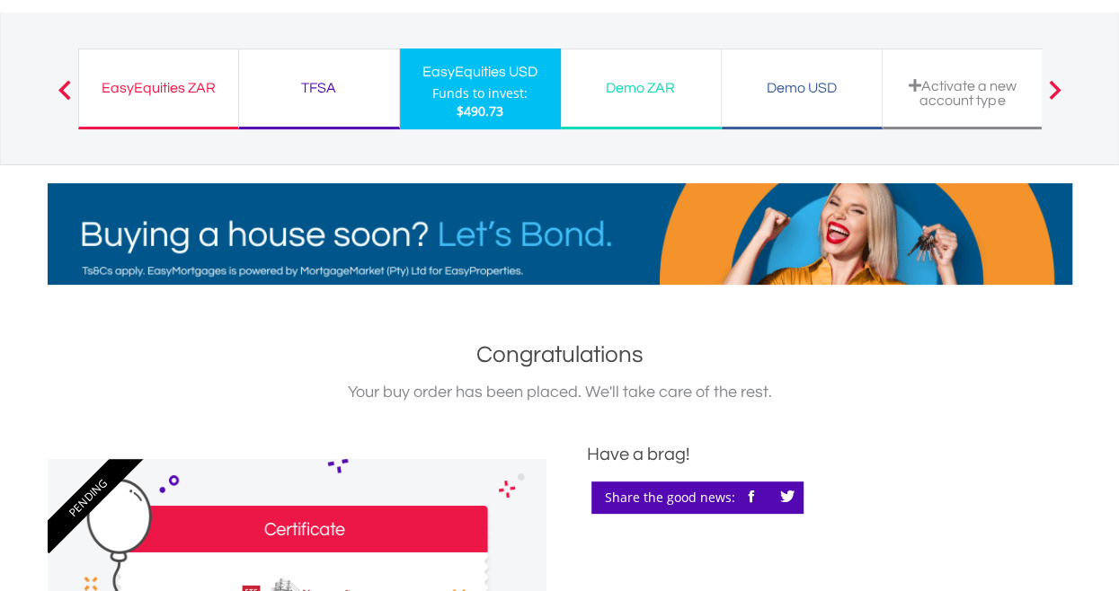
click at [475, 96] on div "Funds to invest:" at bounding box center [479, 93] width 95 height 18
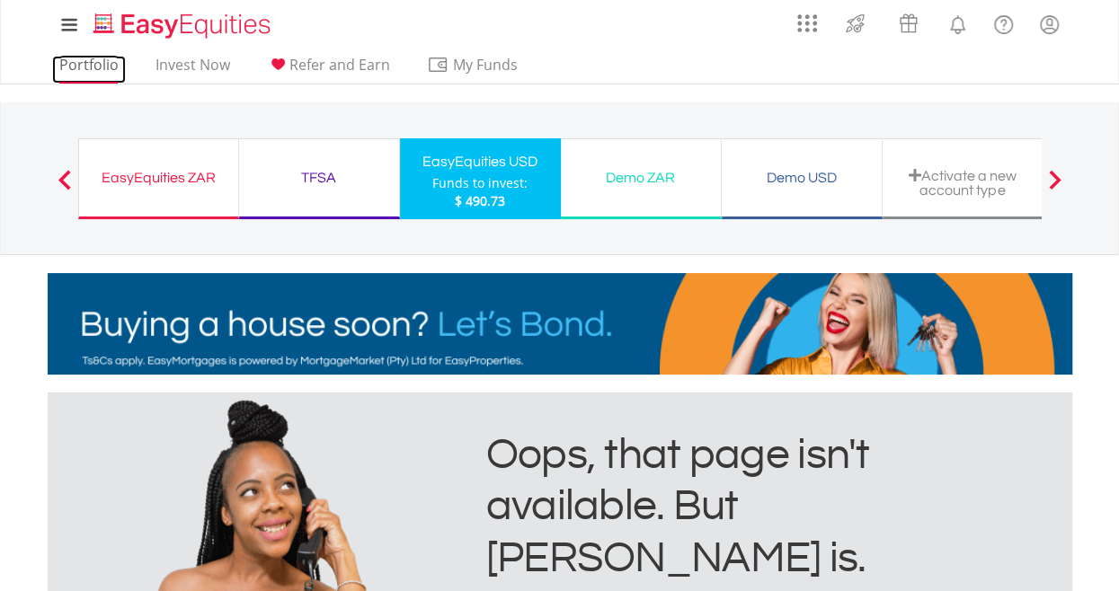
click at [66, 67] on link "Portfolio" at bounding box center [89, 70] width 74 height 28
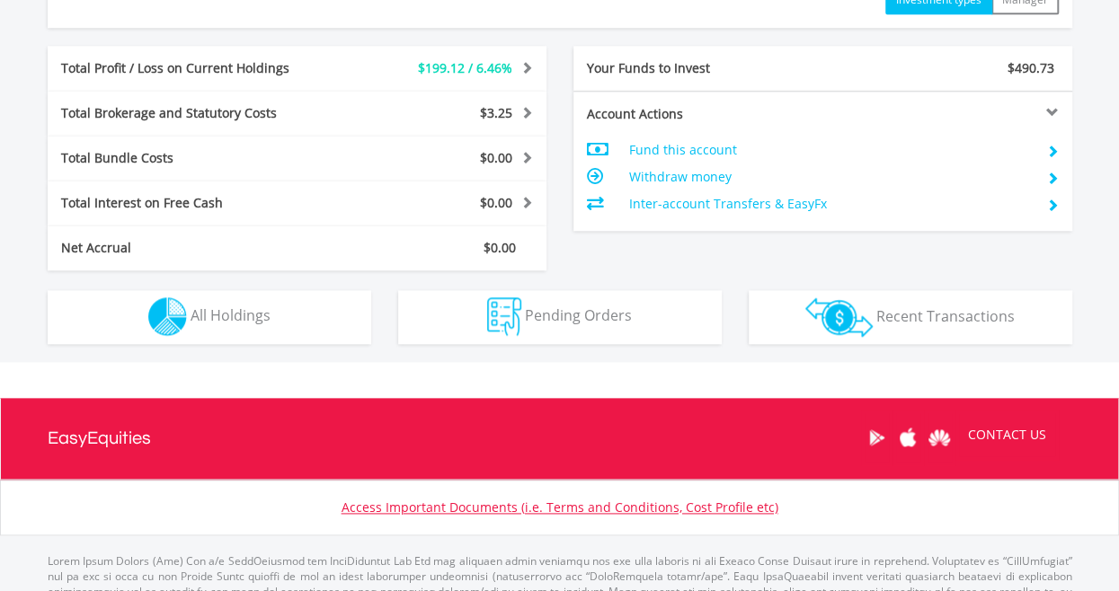
scroll to position [809, 0]
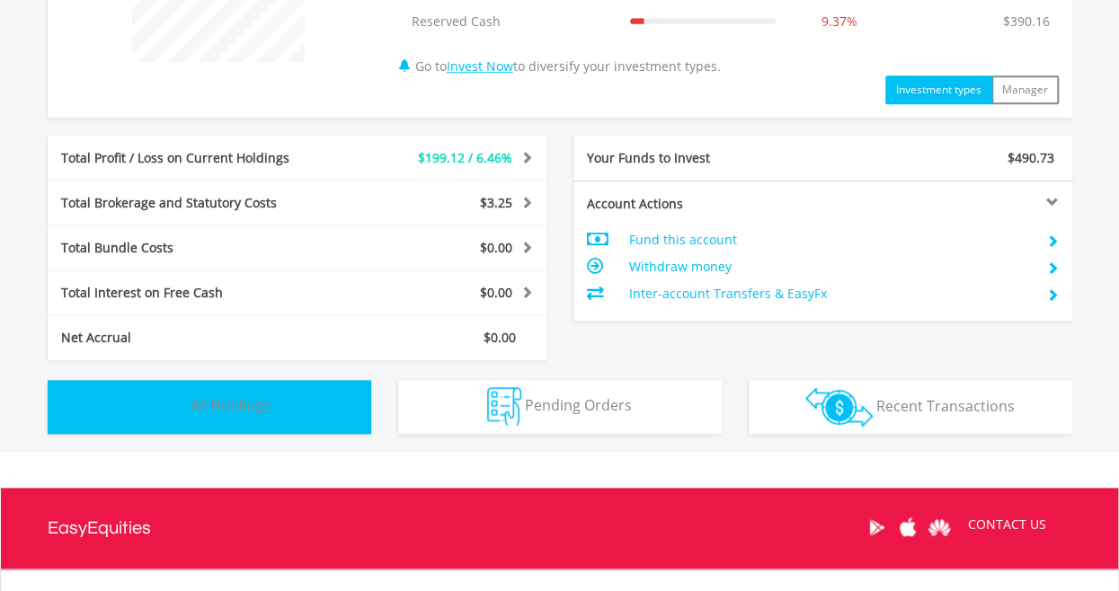
click at [214, 412] on span "All Holdings" at bounding box center [231, 405] width 80 height 20
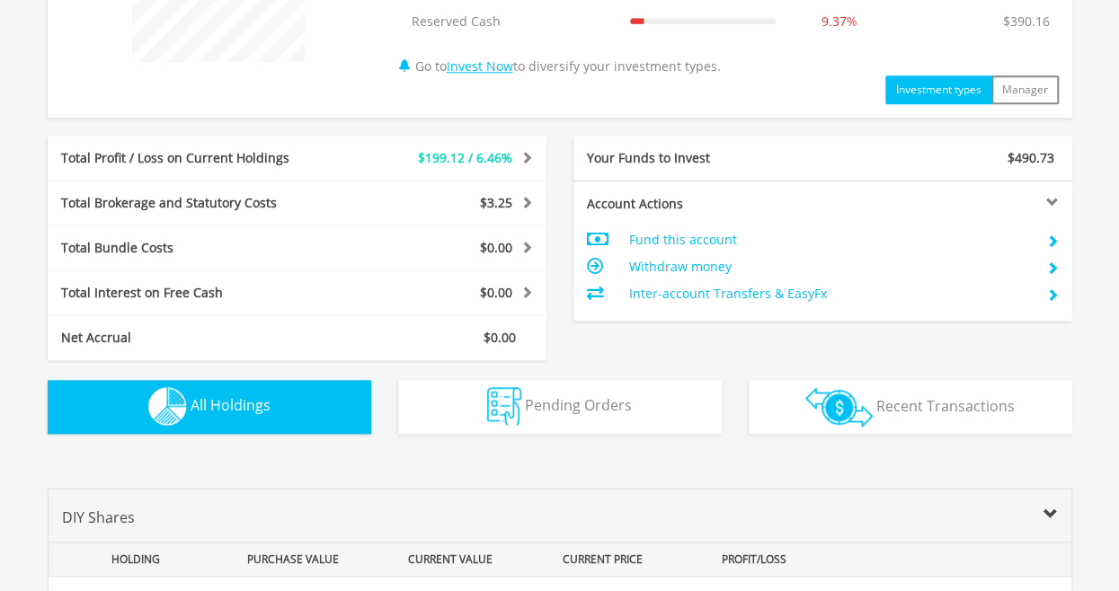
scroll to position [1296, 0]
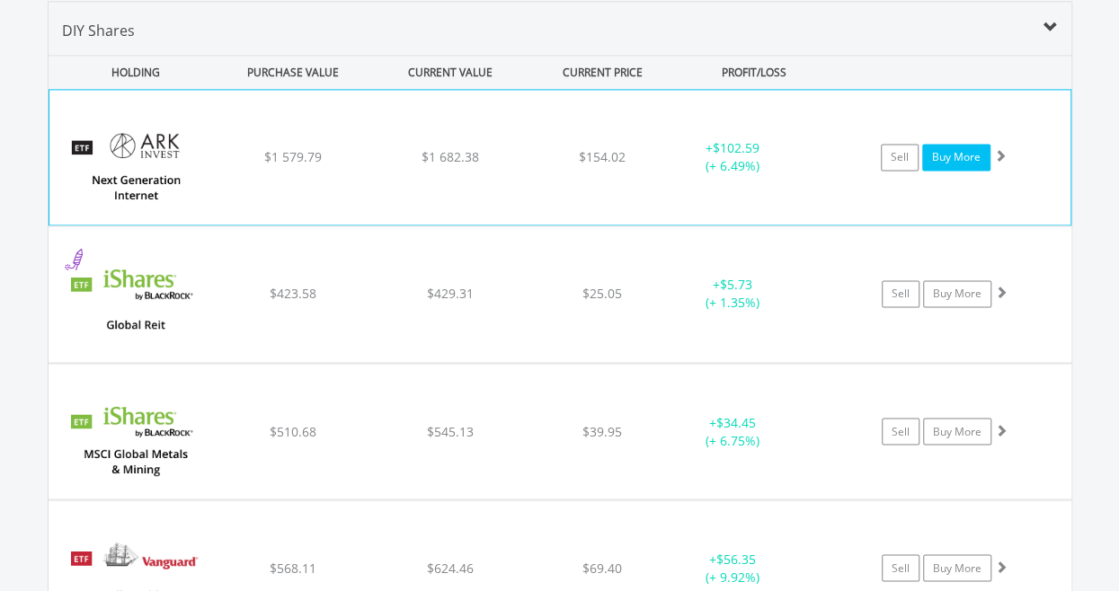
click at [964, 164] on link "Buy More" at bounding box center [956, 157] width 68 height 27
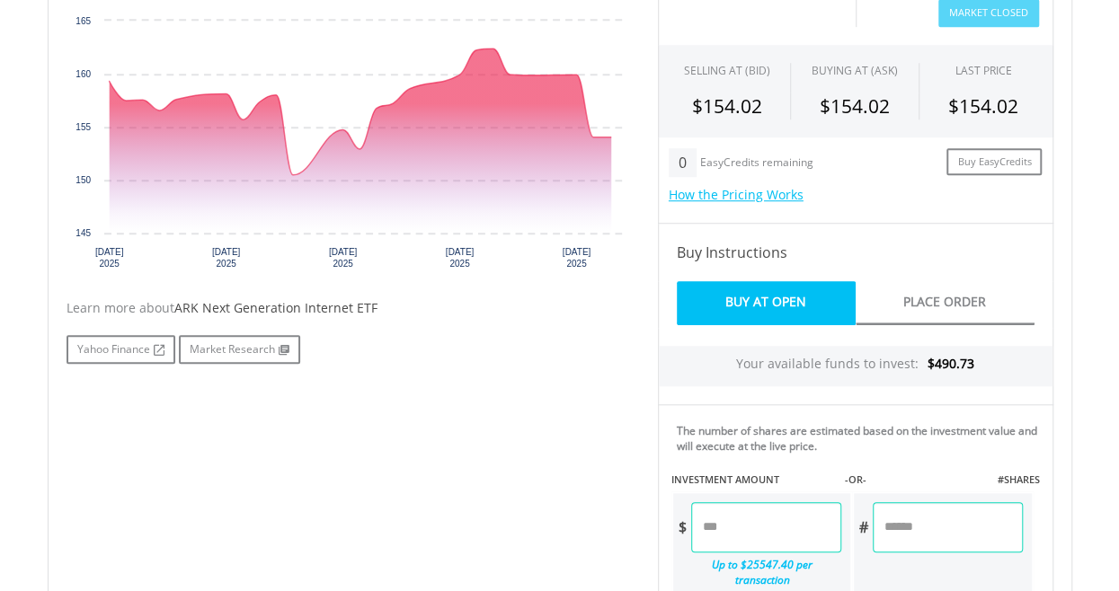
scroll to position [629, 0]
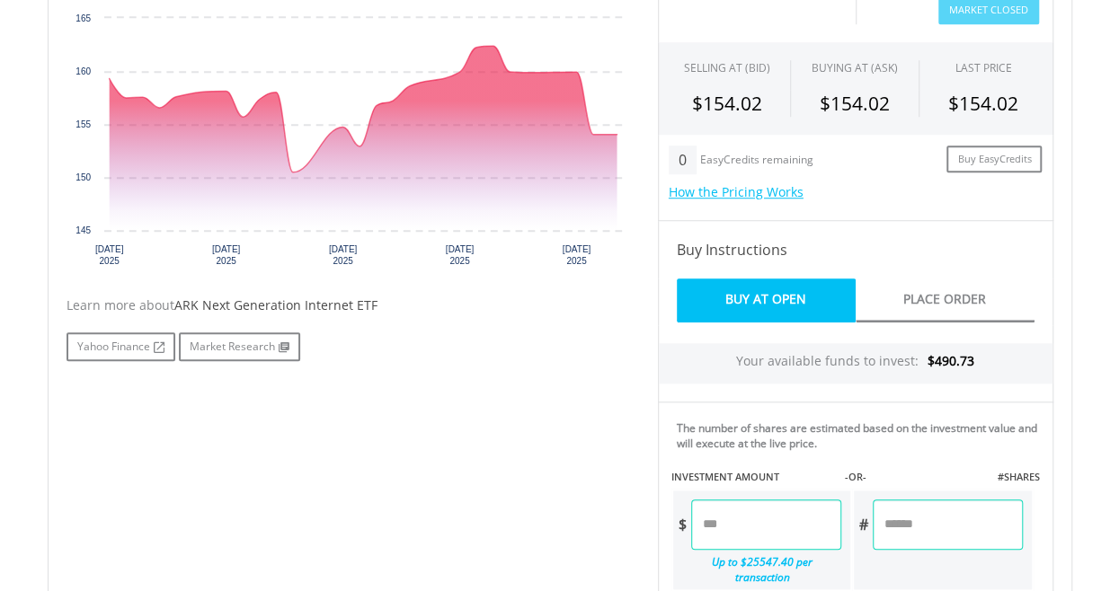
click at [779, 533] on input "number" at bounding box center [766, 525] width 150 height 50
click at [800, 450] on div "Last Updated Price: 15-min. Delay* Price Update Cost: 0 Credits Market Closed S…" at bounding box center [855, 408] width 422 height 919
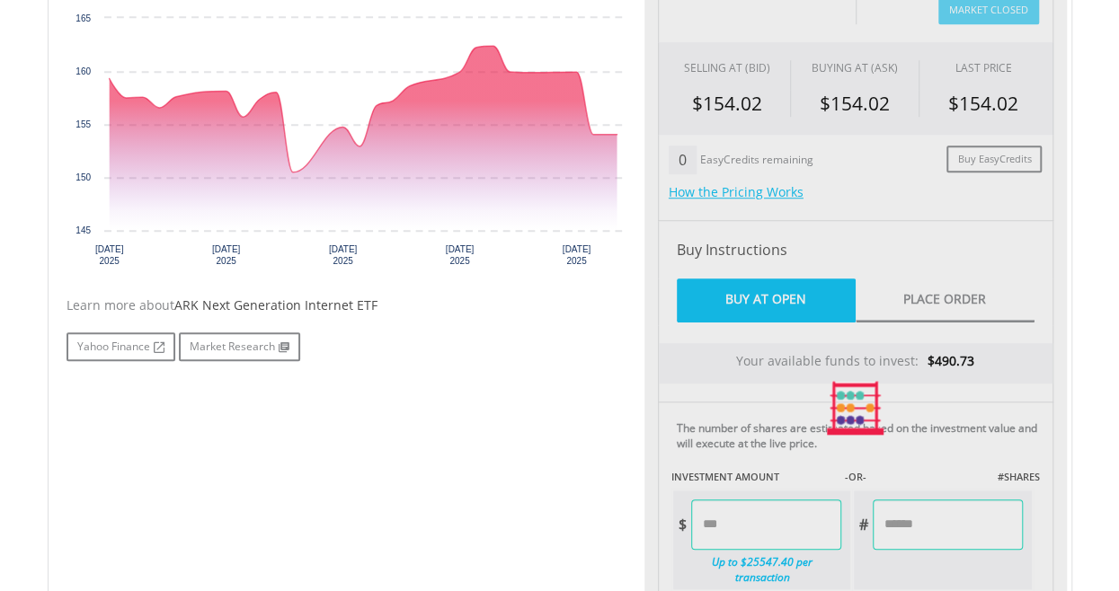
type input "****"
type input "******"
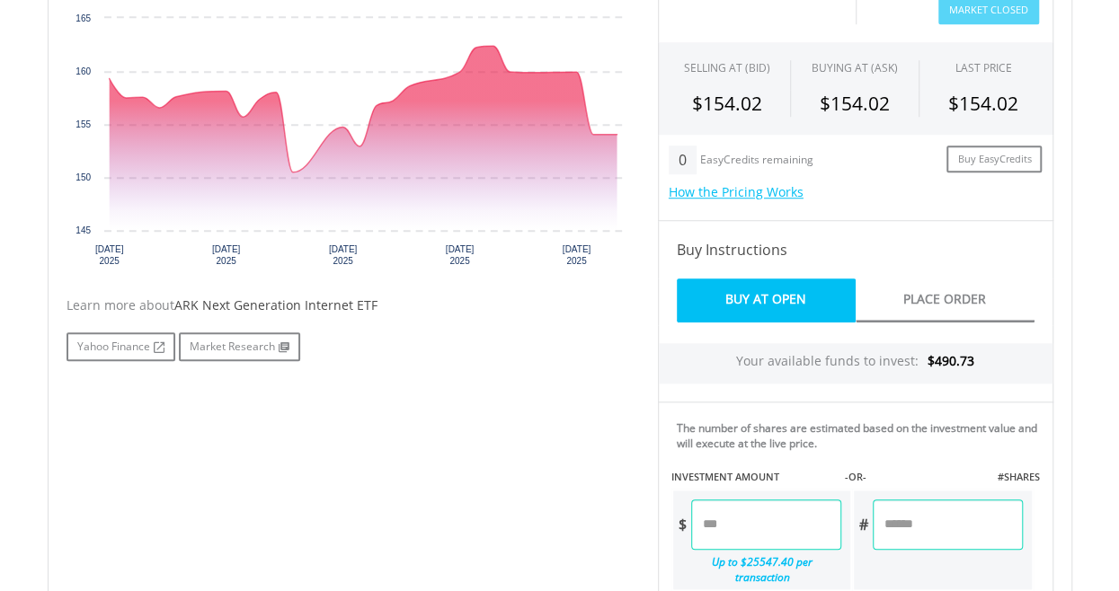
click at [775, 528] on input "****" at bounding box center [766, 525] width 150 height 50
type input "*"
click at [937, 518] on div "Last Updated Price: 15-min. Delay* Price Update Cost: 0 Credits Market Closed S…" at bounding box center [855, 570] width 422 height 1243
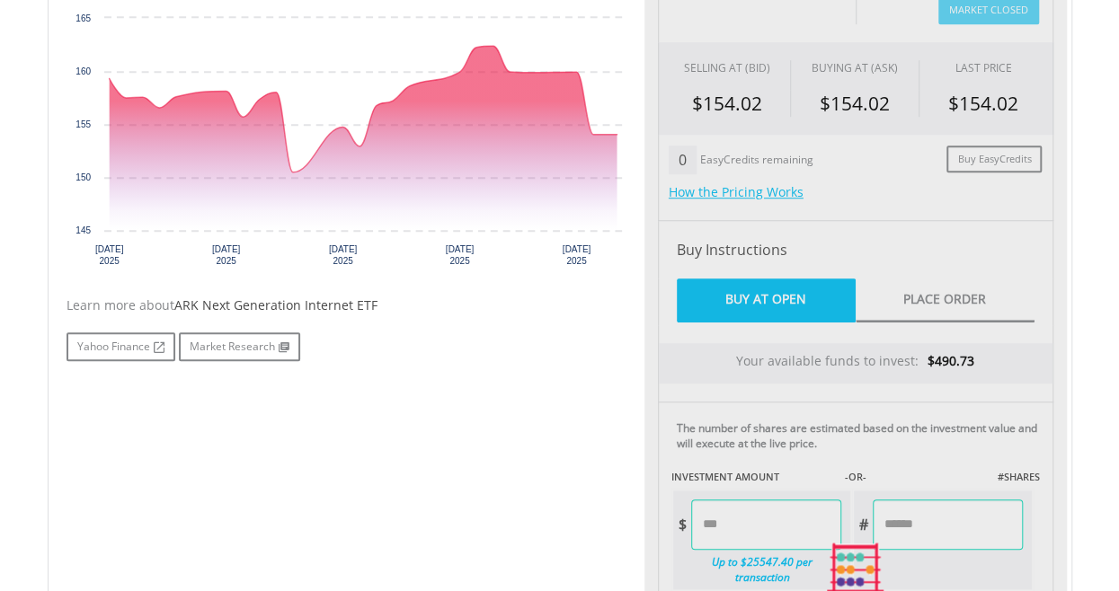
type input "*******"
type input "****"
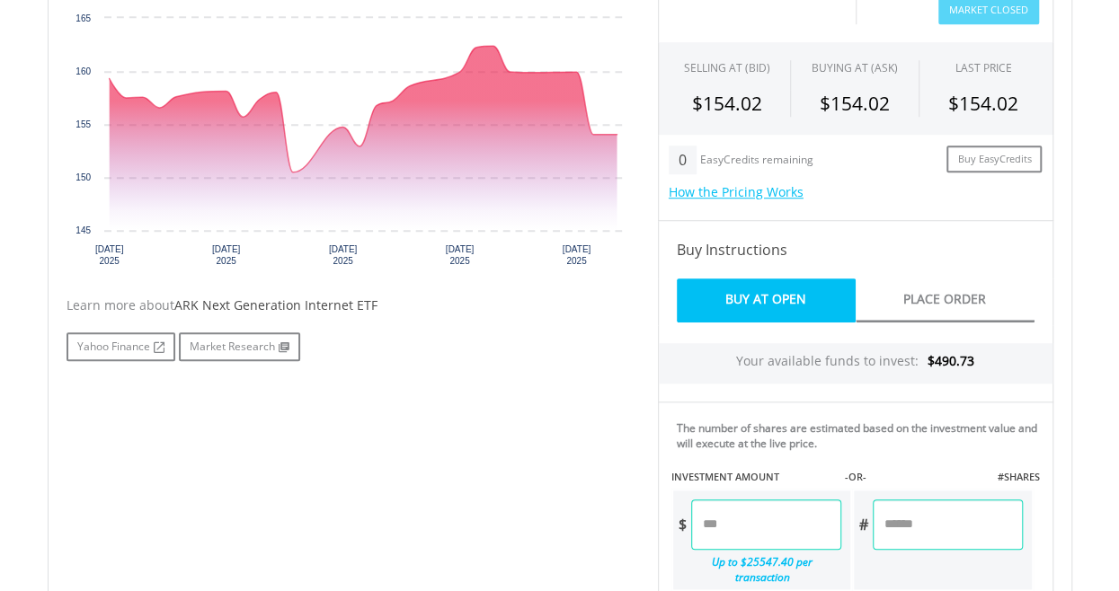
click at [942, 521] on input "*******" at bounding box center [947, 525] width 149 height 50
type input "*"
click at [812, 530] on div "Last Updated Price: 15-min. Delay* Price Update Cost: 0 Credits Market Closed S…" at bounding box center [855, 570] width 422 height 1243
click at [952, 535] on input "******" at bounding box center [947, 525] width 149 height 50
type input "*"
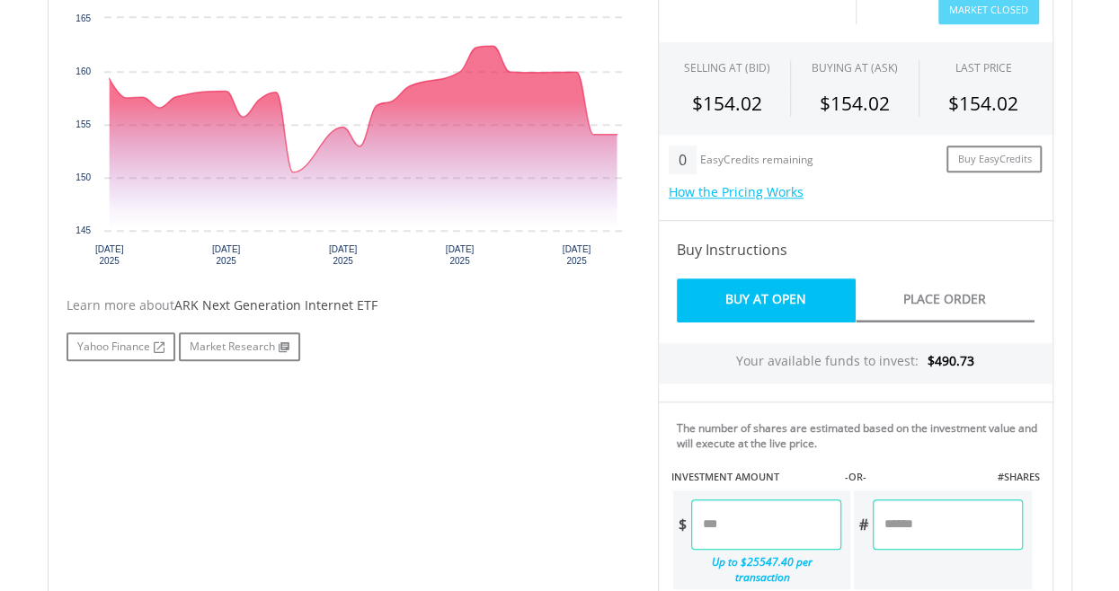
type input "*"
click at [943, 438] on div "Last Updated Price: 15-min. Delay* Price Update Cost: 0 Credits Market Closed S…" at bounding box center [855, 570] width 422 height 1243
type input "******"
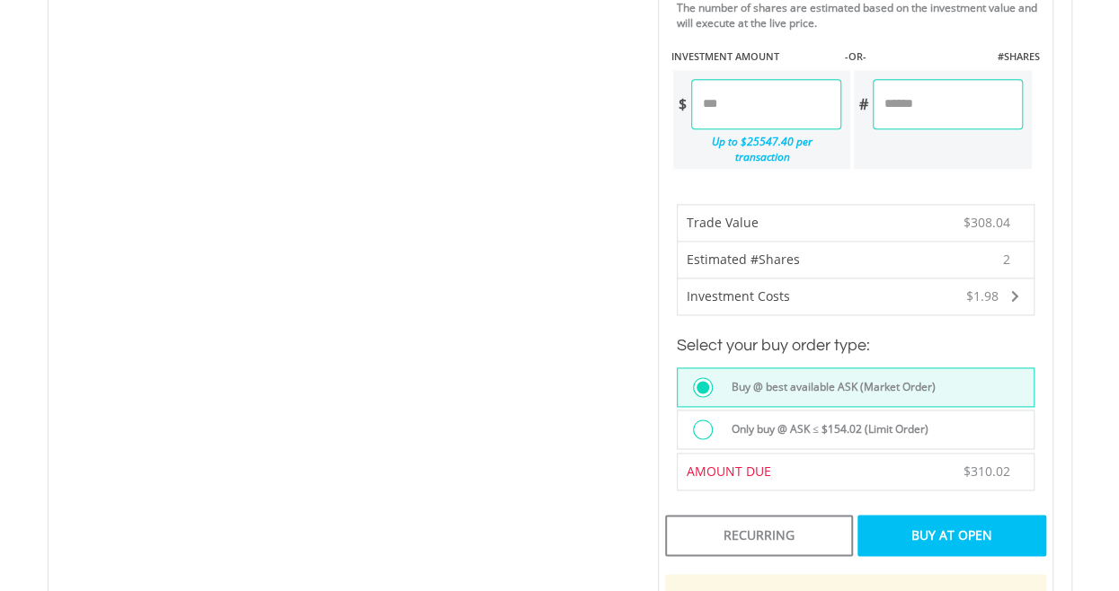
scroll to position [1079, 0]
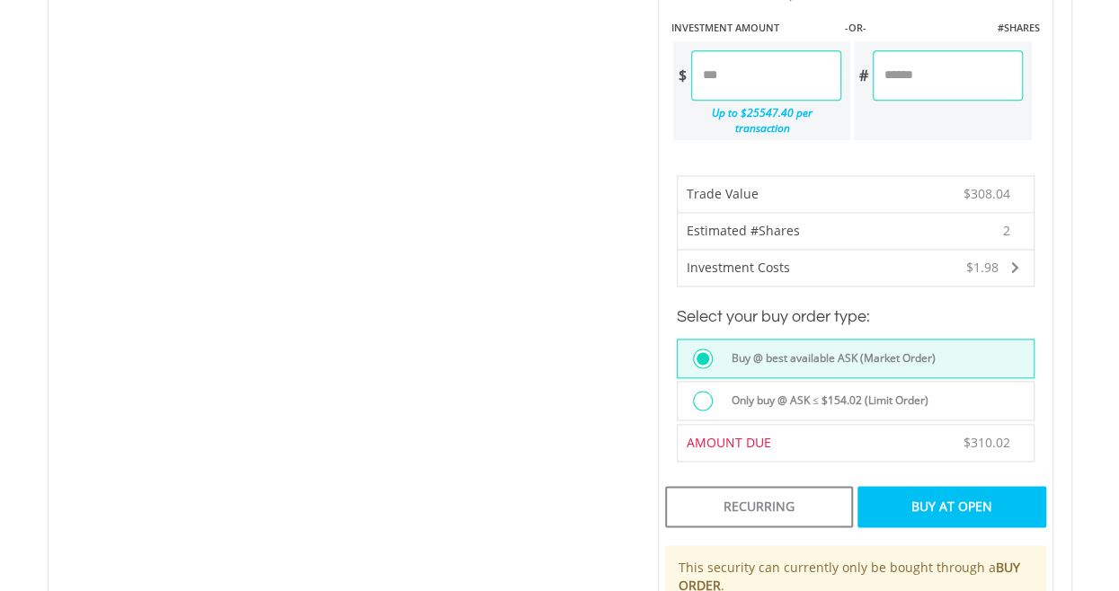
click at [928, 491] on div "Buy At Open" at bounding box center [951, 506] width 188 height 41
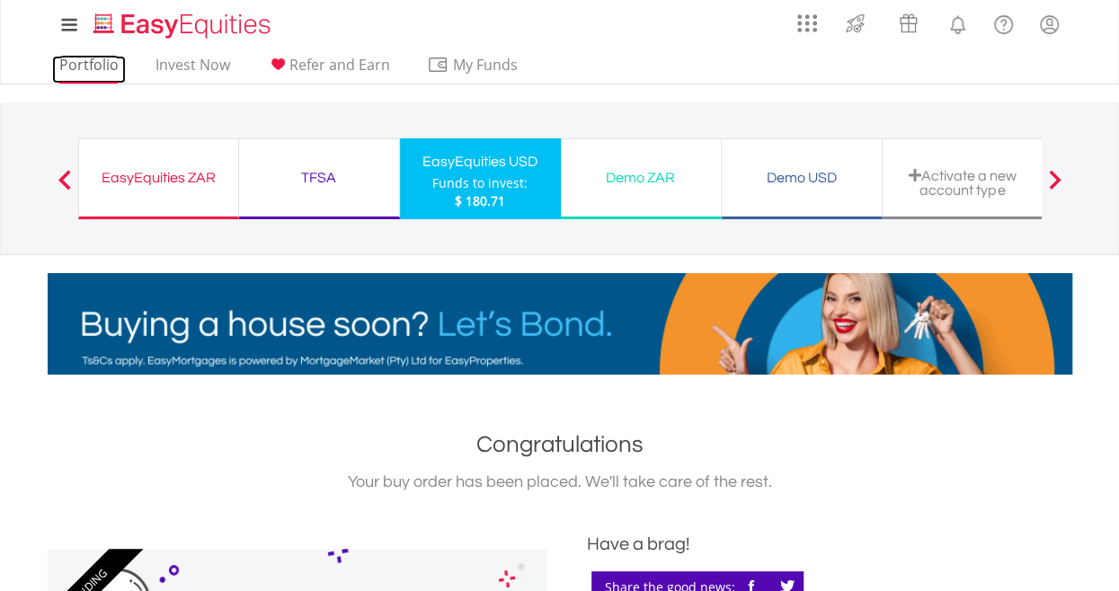
click at [71, 62] on link "Portfolio" at bounding box center [89, 70] width 74 height 28
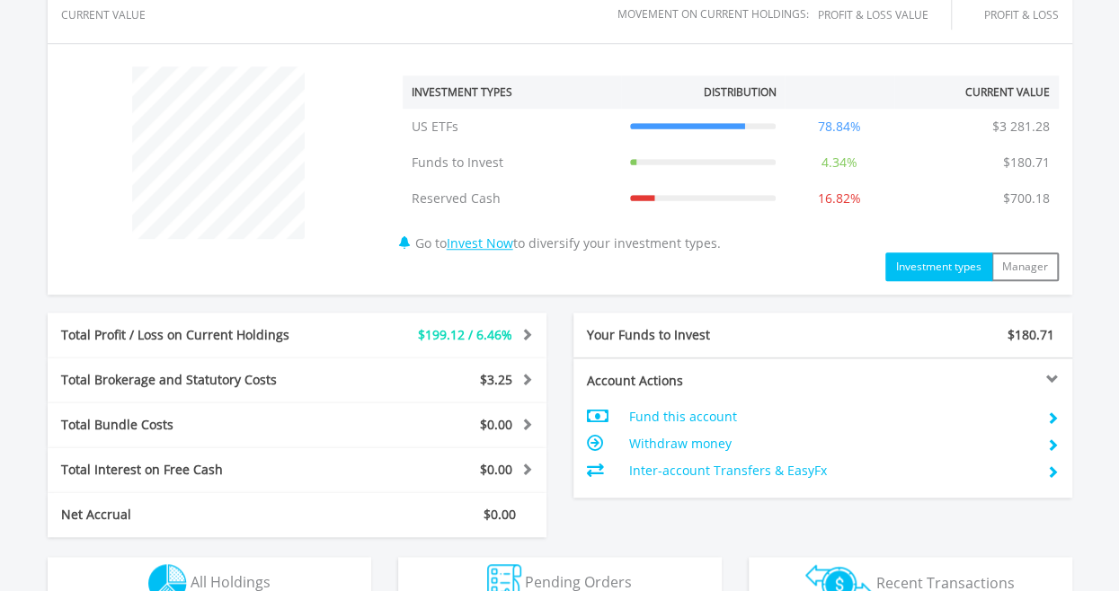
scroll to position [809, 0]
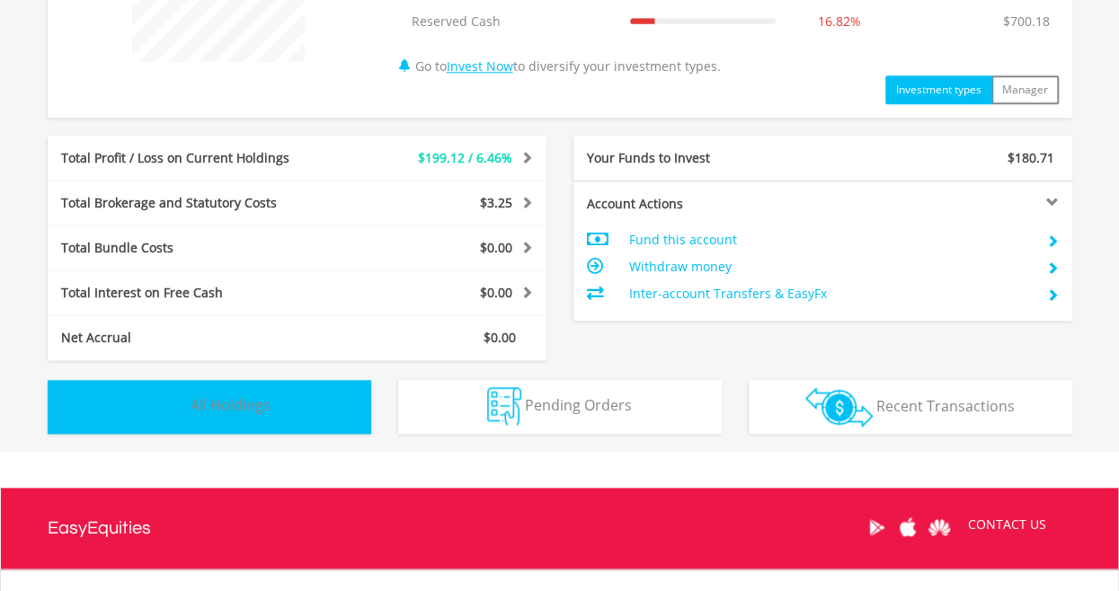
click at [203, 410] on span "All Holdings" at bounding box center [231, 405] width 80 height 20
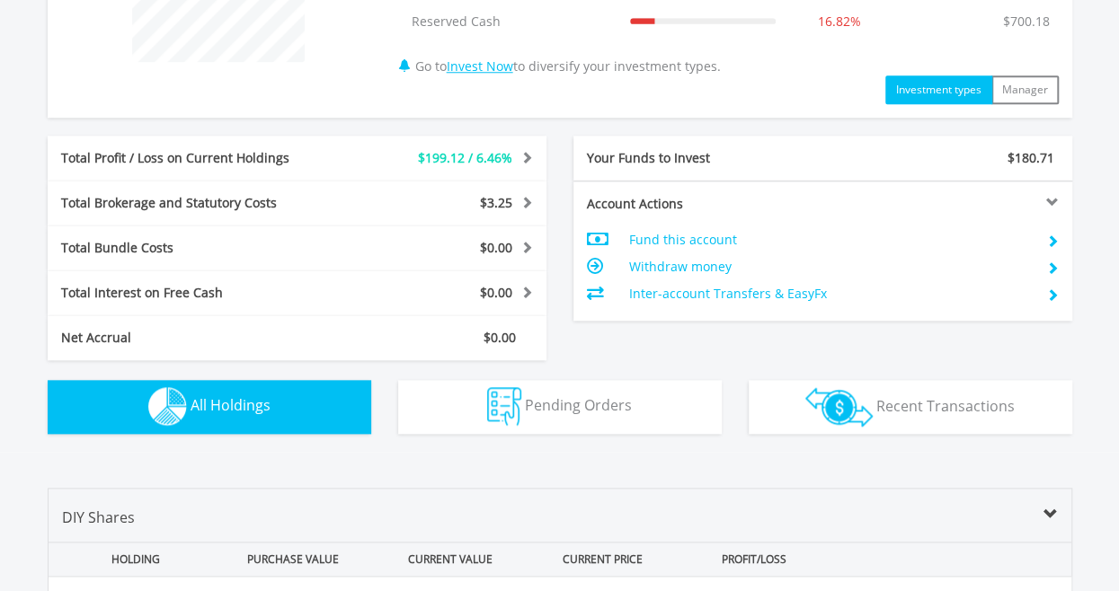
scroll to position [1296, 0]
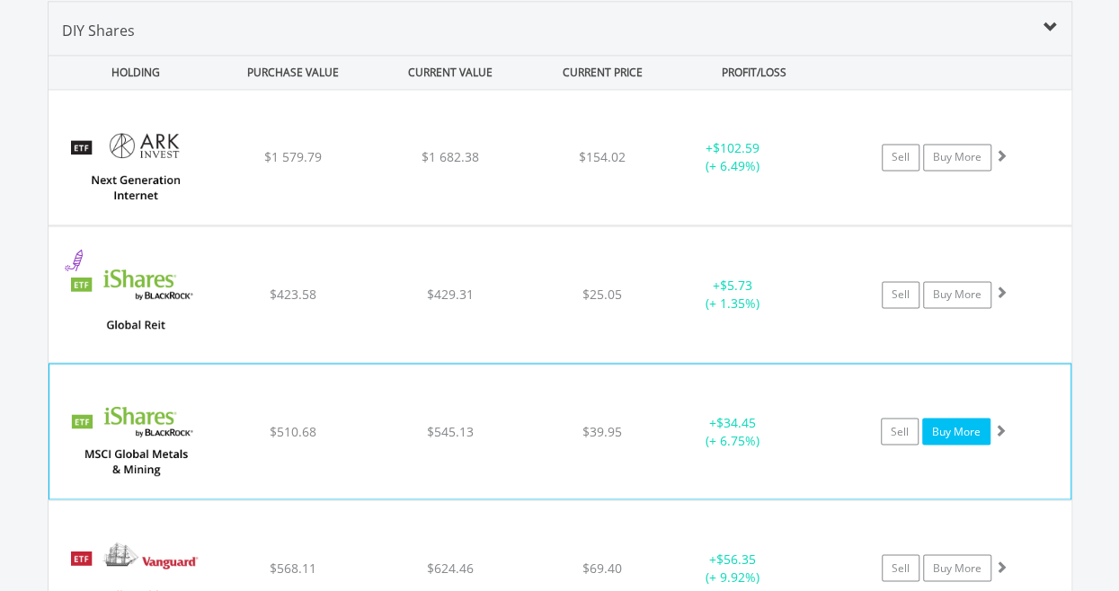
click at [965, 429] on link "Buy More" at bounding box center [956, 431] width 68 height 27
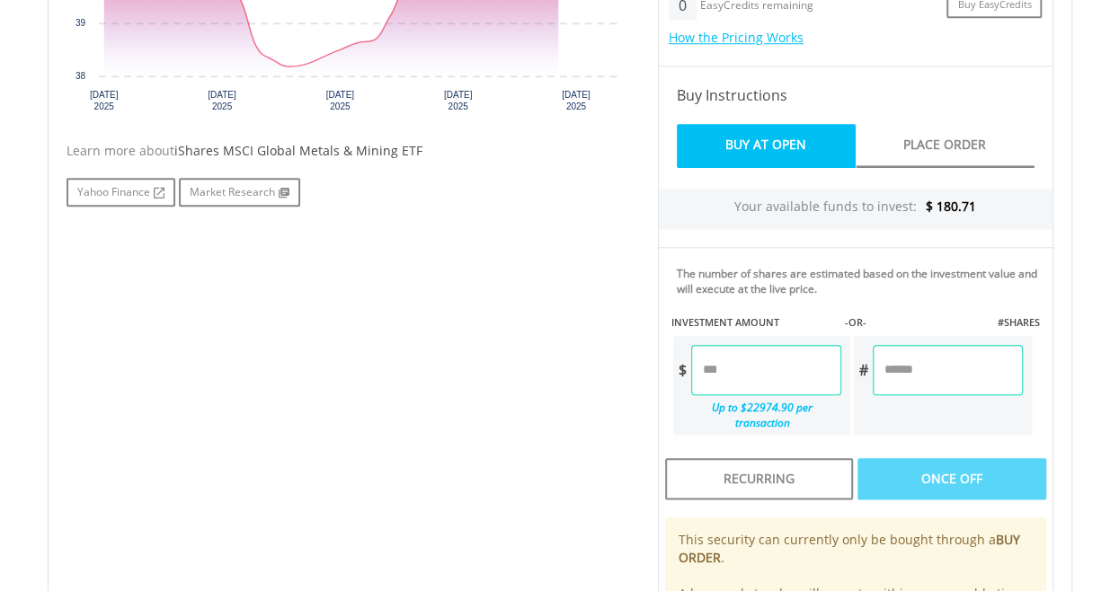
scroll to position [809, 0]
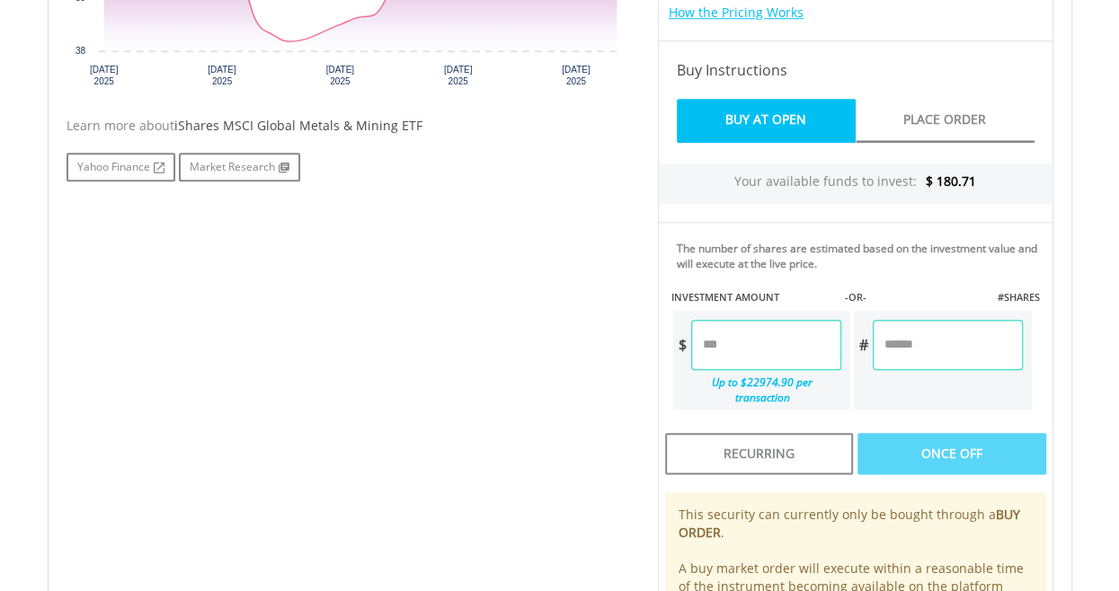
click at [923, 346] on input "number" at bounding box center [947, 345] width 149 height 50
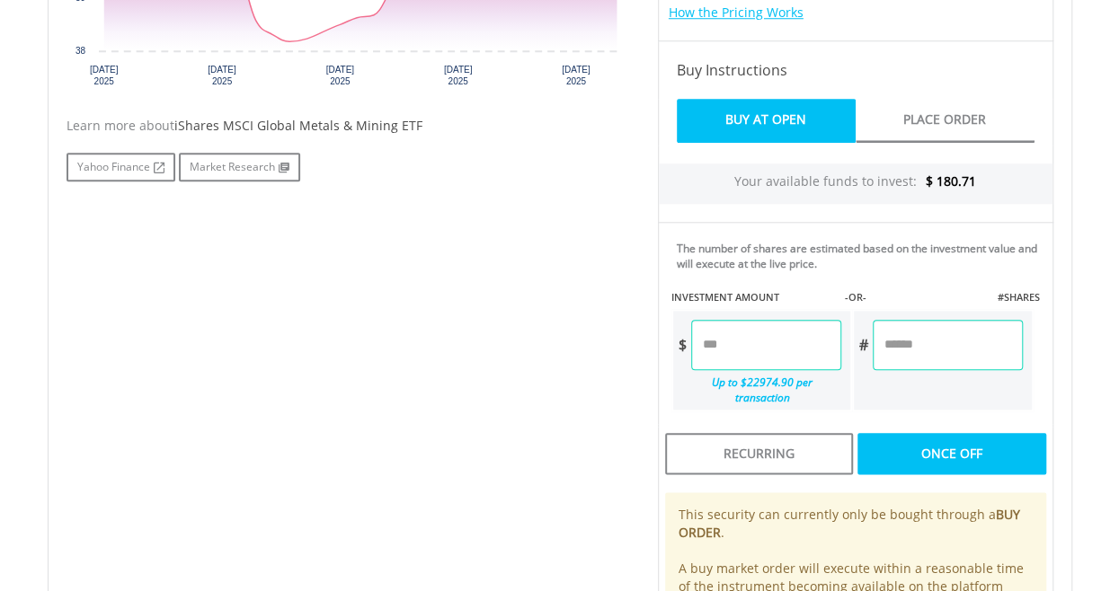
type input "*"
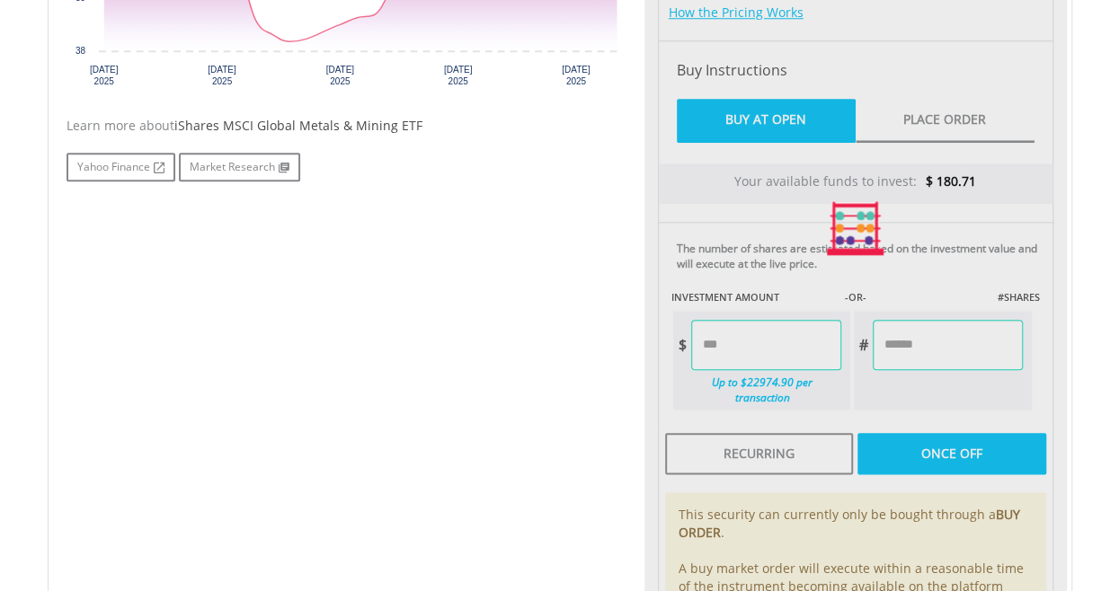
click at [457, 377] on div "No chart available. 1 MO CHANGE -0.73% DAILY CHANGE 0.00% 1M 3M 6M 1Y MAX Chart…" at bounding box center [560, 228] width 1014 height 919
type input "*****"
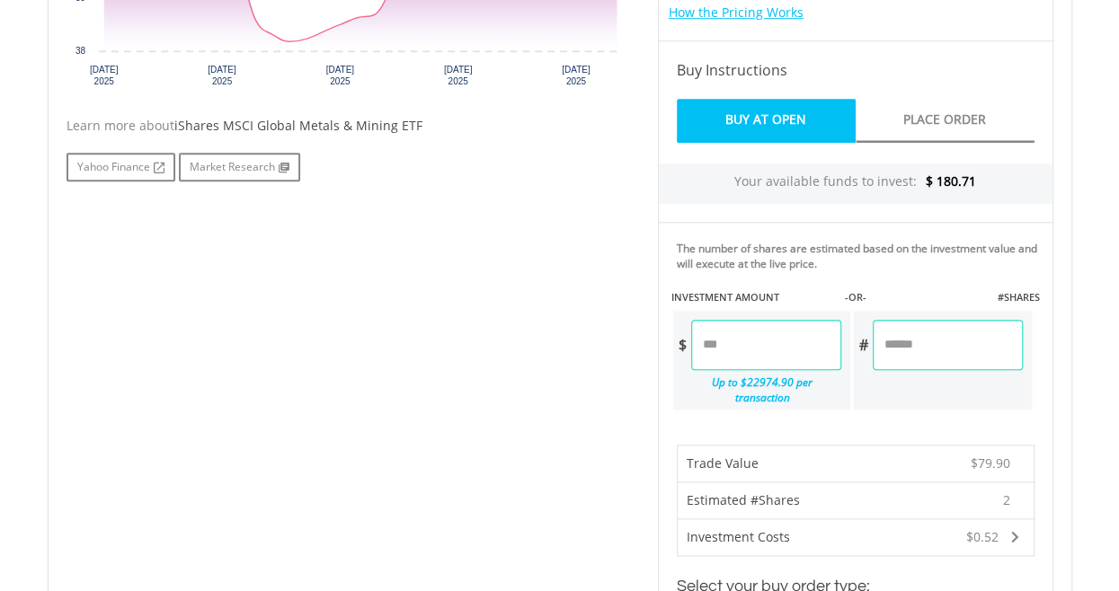
click at [930, 353] on input "*" at bounding box center [947, 345] width 149 height 50
type input "*"
click at [559, 479] on div "No chart available. 1 MO CHANGE -0.73% DAILY CHANGE 0.00% 1M 3M 6M 1Y MAX Chart…" at bounding box center [560, 390] width 1014 height 1243
type input "******"
